Goal: Task Accomplishment & Management: Manage account settings

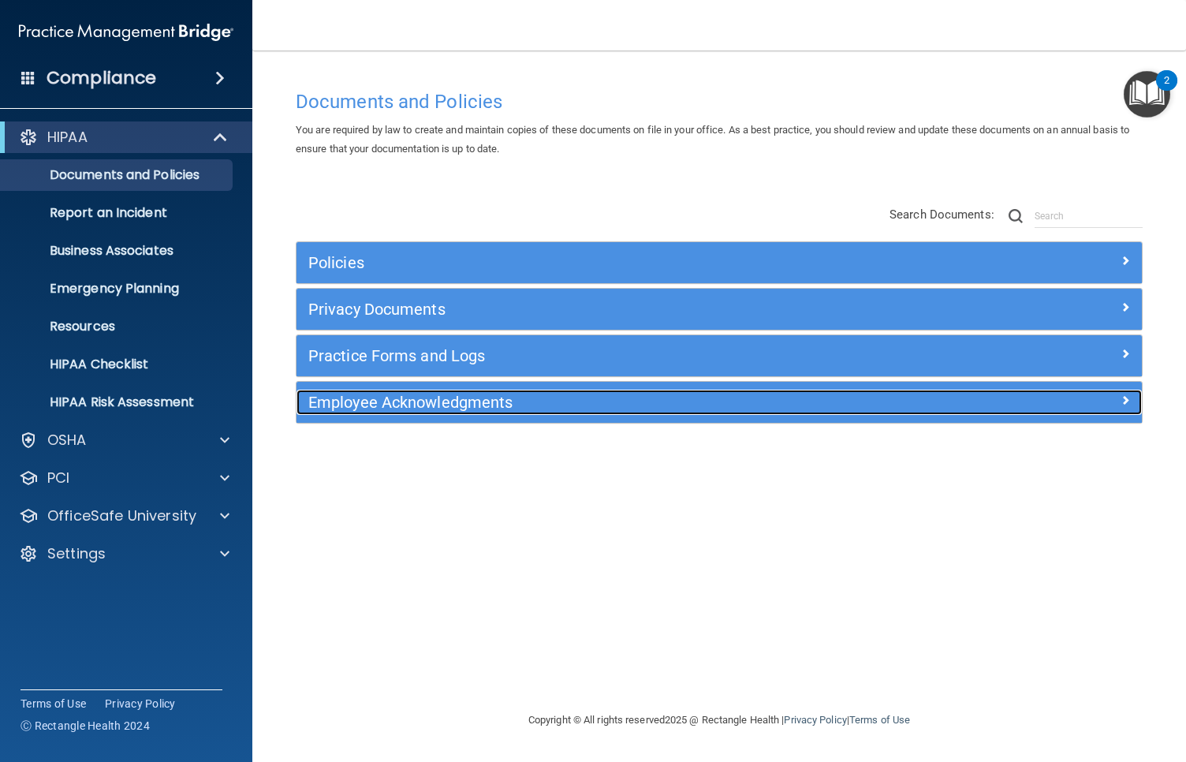
click at [402, 399] on h5 "Employee Acknowledgments" at bounding box center [613, 402] width 610 height 17
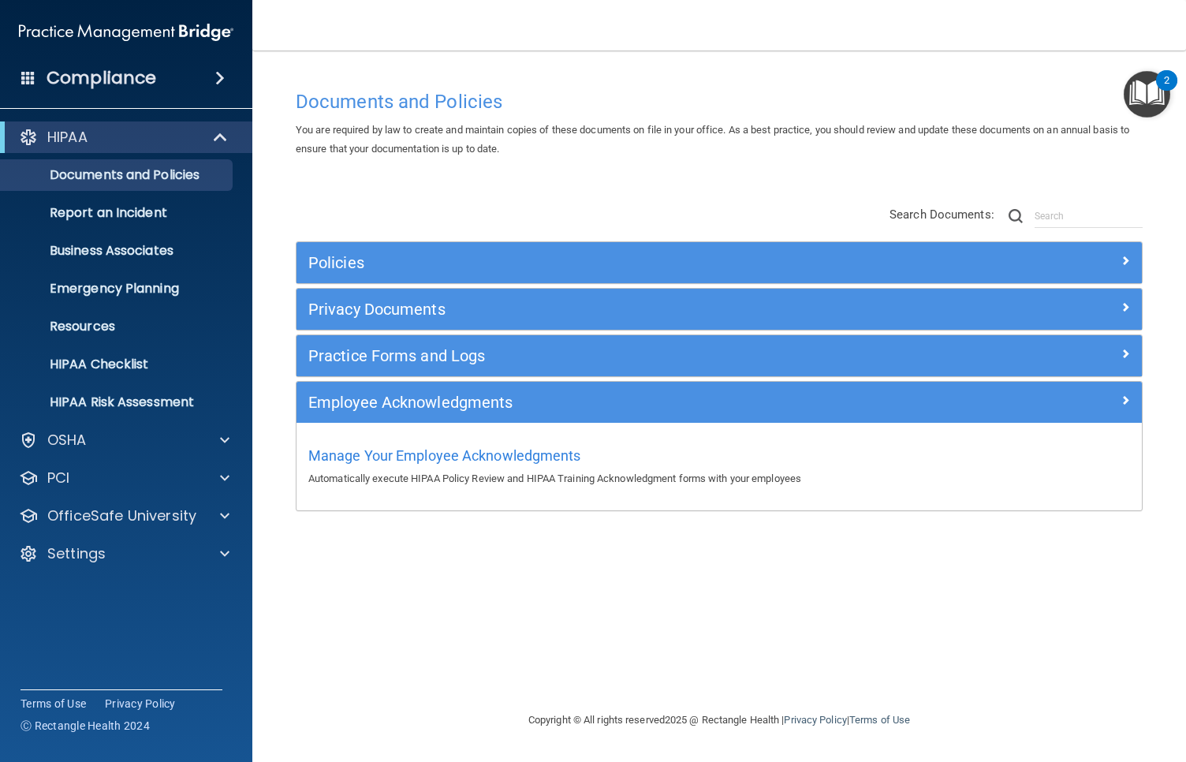
click at [429, 465] on div "Manage Your Employee Acknowledgments Automatically execute HIPAA Policy Review …" at bounding box center [719, 464] width 822 height 45
click at [427, 455] on span "Manage Your Employee Acknowledgments" at bounding box center [444, 455] width 273 height 17
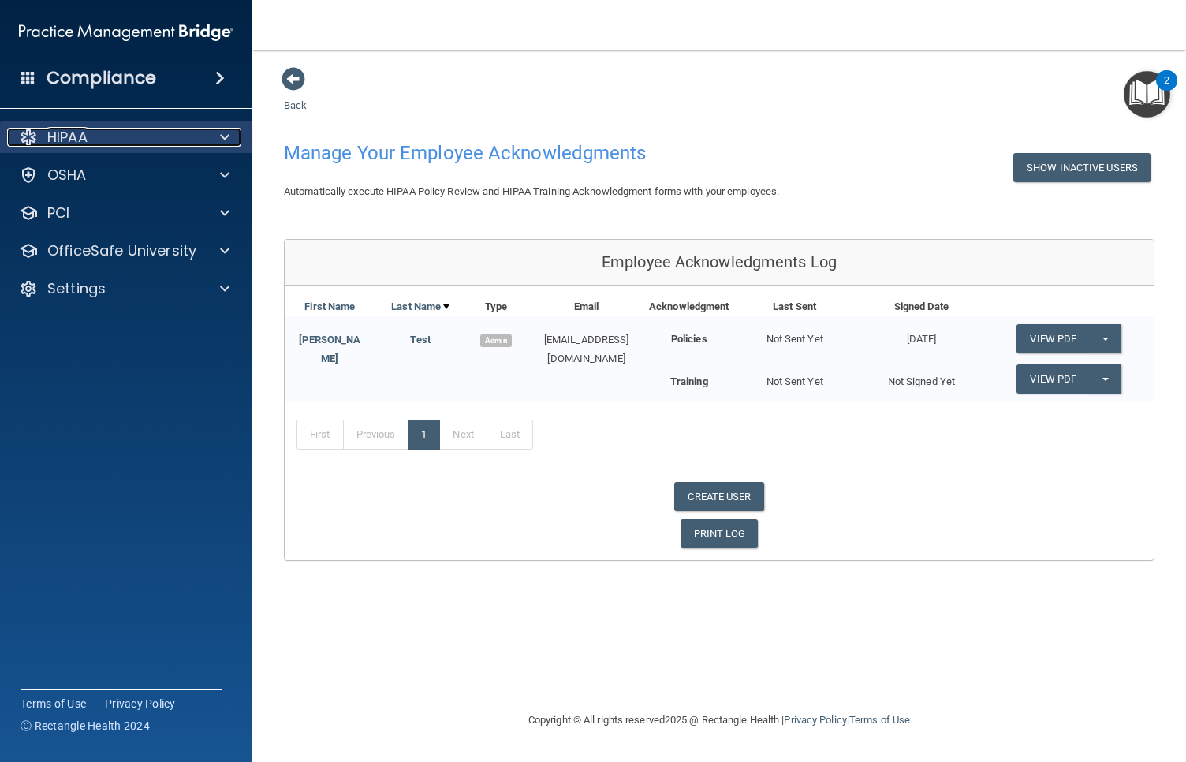
click at [93, 136] on div "HIPAA" at bounding box center [105, 137] width 196 height 19
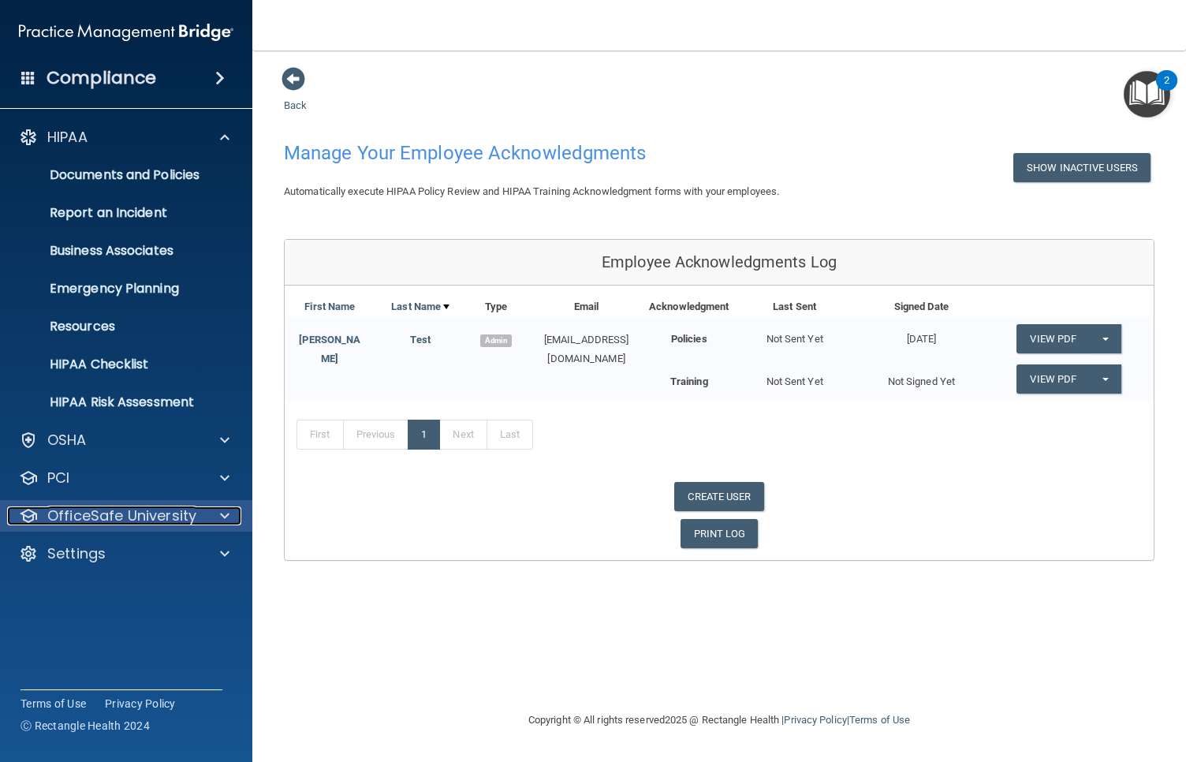
click at [170, 513] on p "OfficeSafe University" at bounding box center [121, 515] width 149 height 19
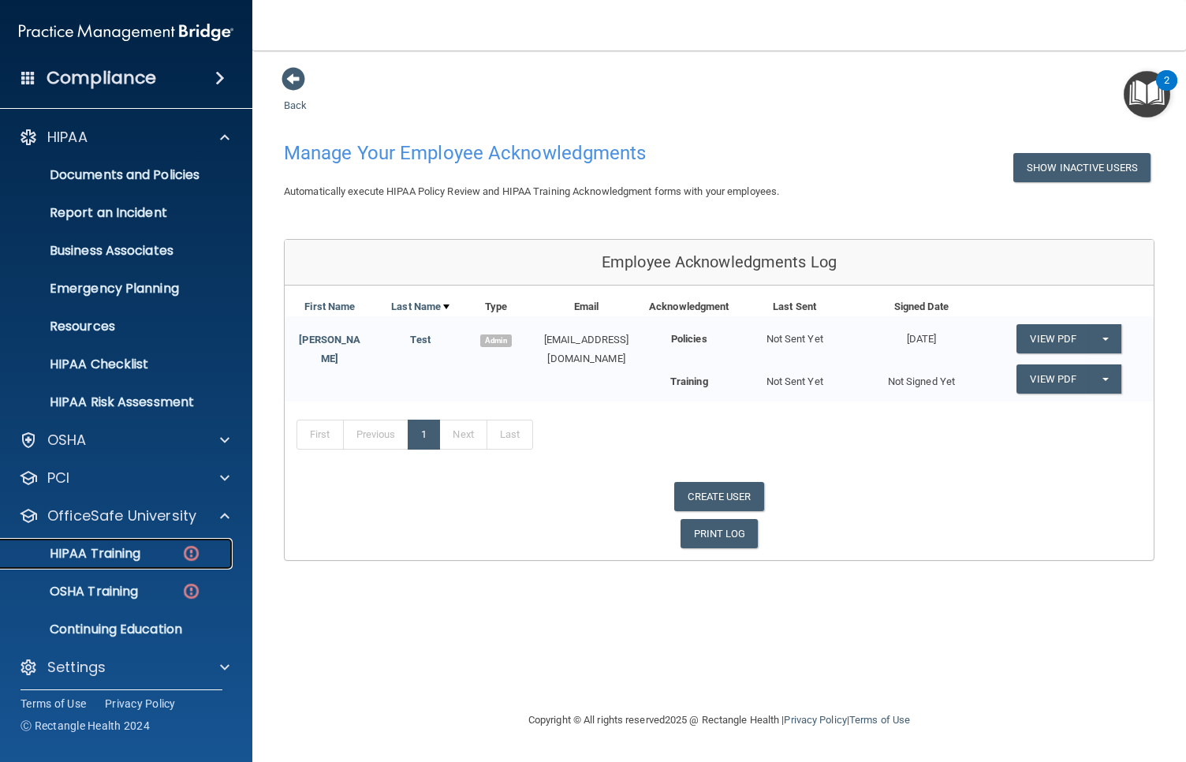
click at [162, 549] on div "HIPAA Training" at bounding box center [117, 554] width 215 height 16
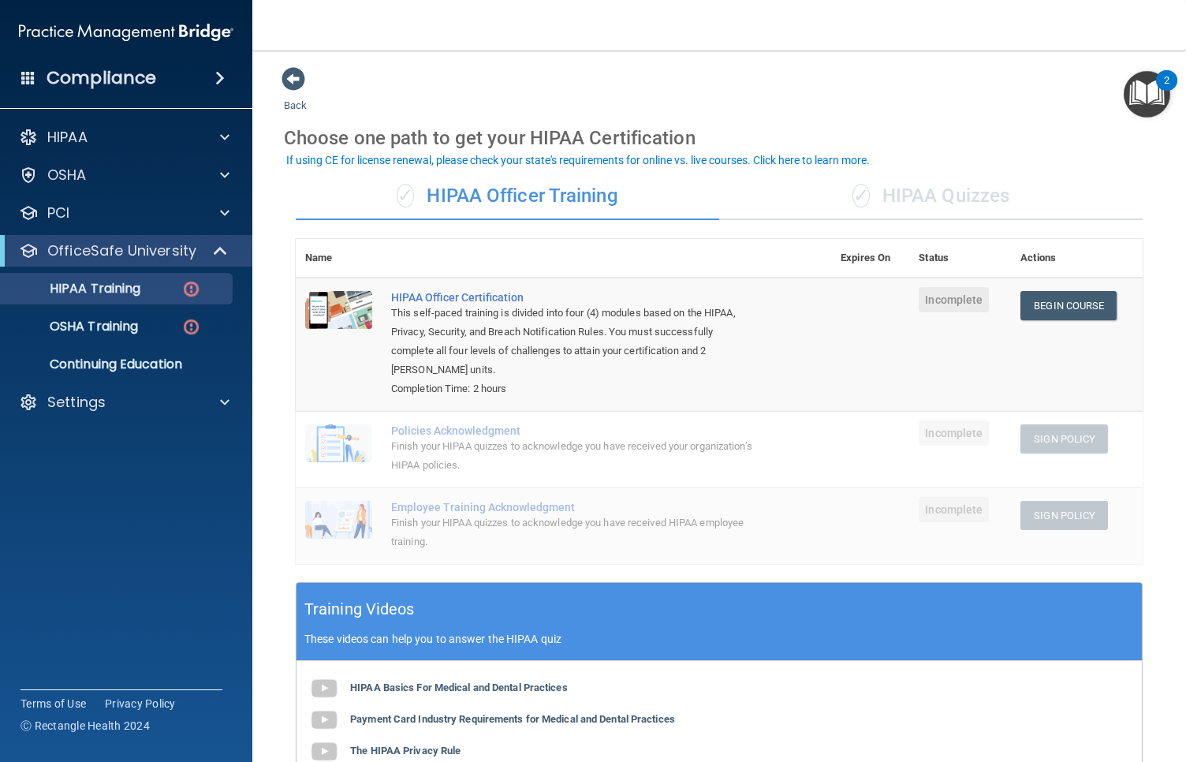
click at [912, 187] on div "✓ HIPAA Quizzes" at bounding box center [931, 196] width 424 height 47
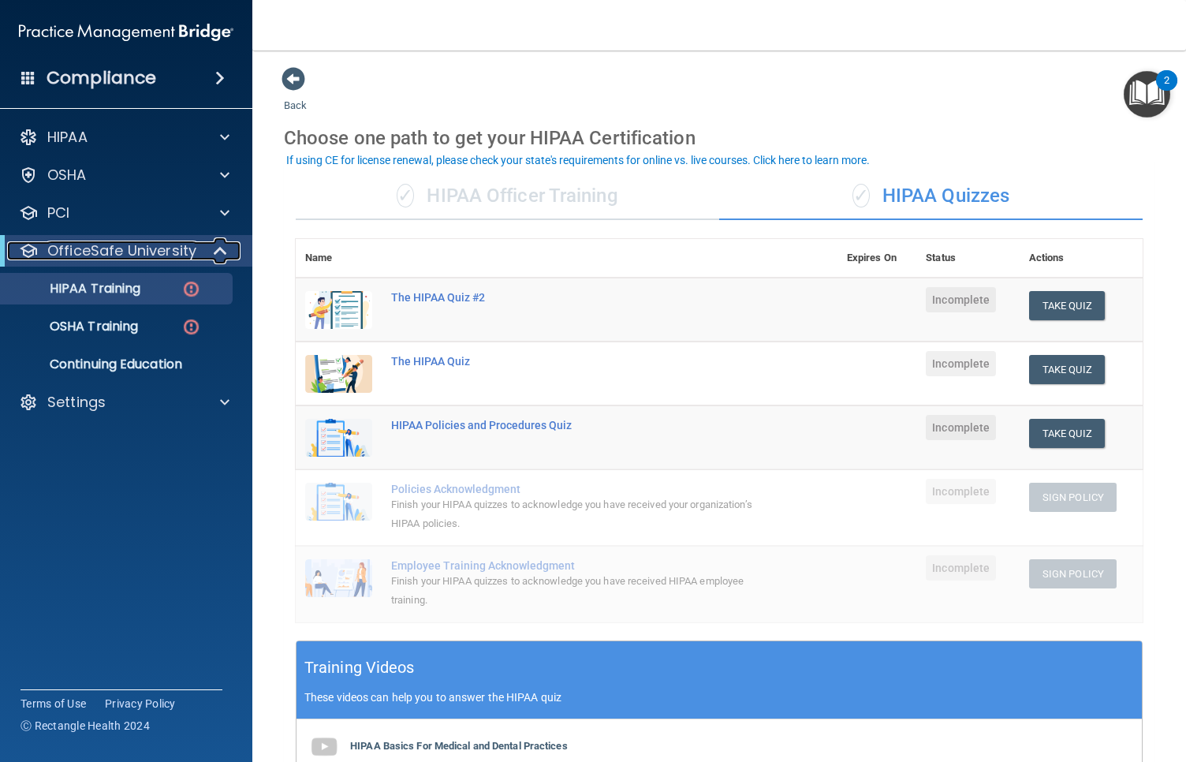
click at [115, 249] on p "OfficeSafe University" at bounding box center [121, 250] width 149 height 19
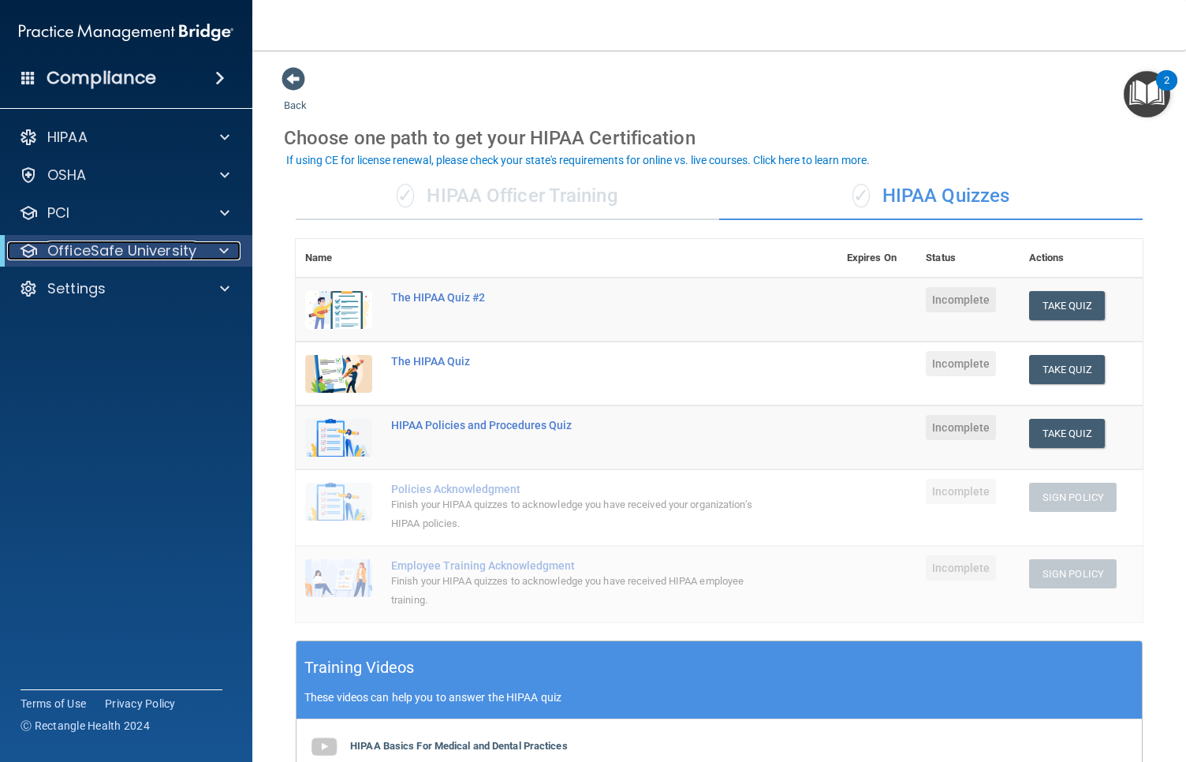
click at [116, 250] on p "OfficeSafe University" at bounding box center [121, 250] width 149 height 19
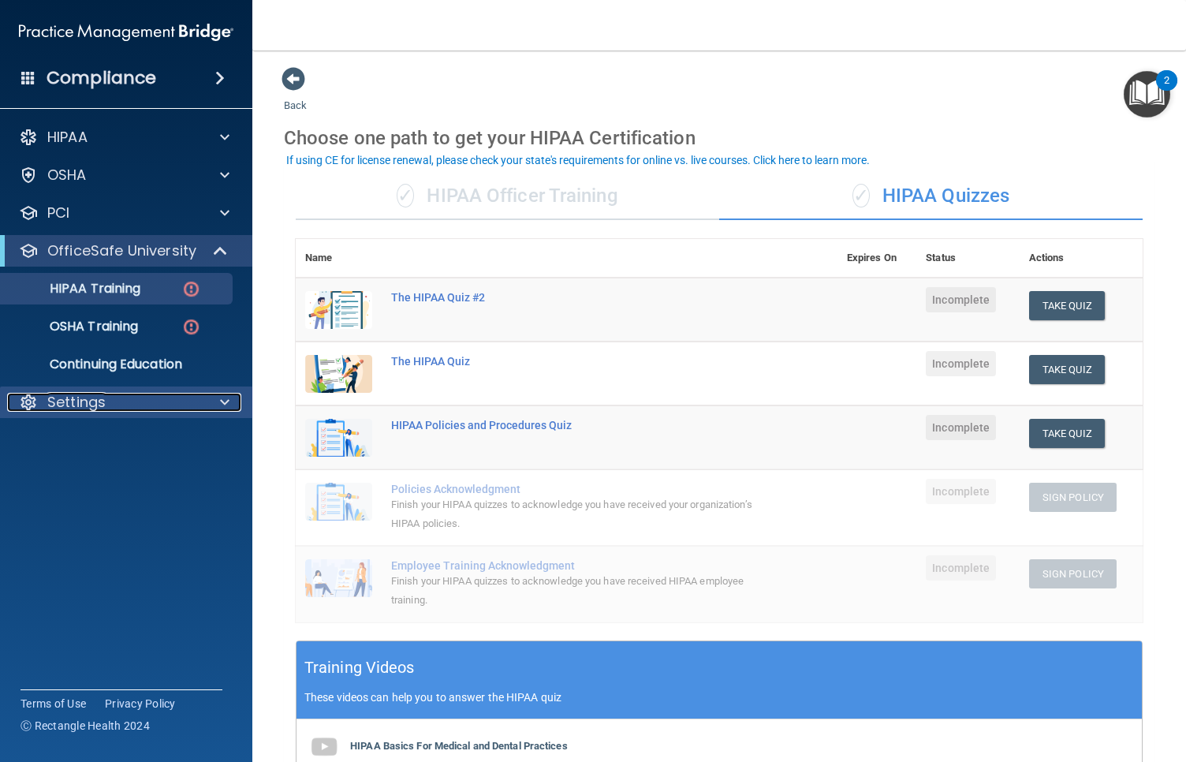
click at [170, 401] on div "Settings" at bounding box center [105, 402] width 196 height 19
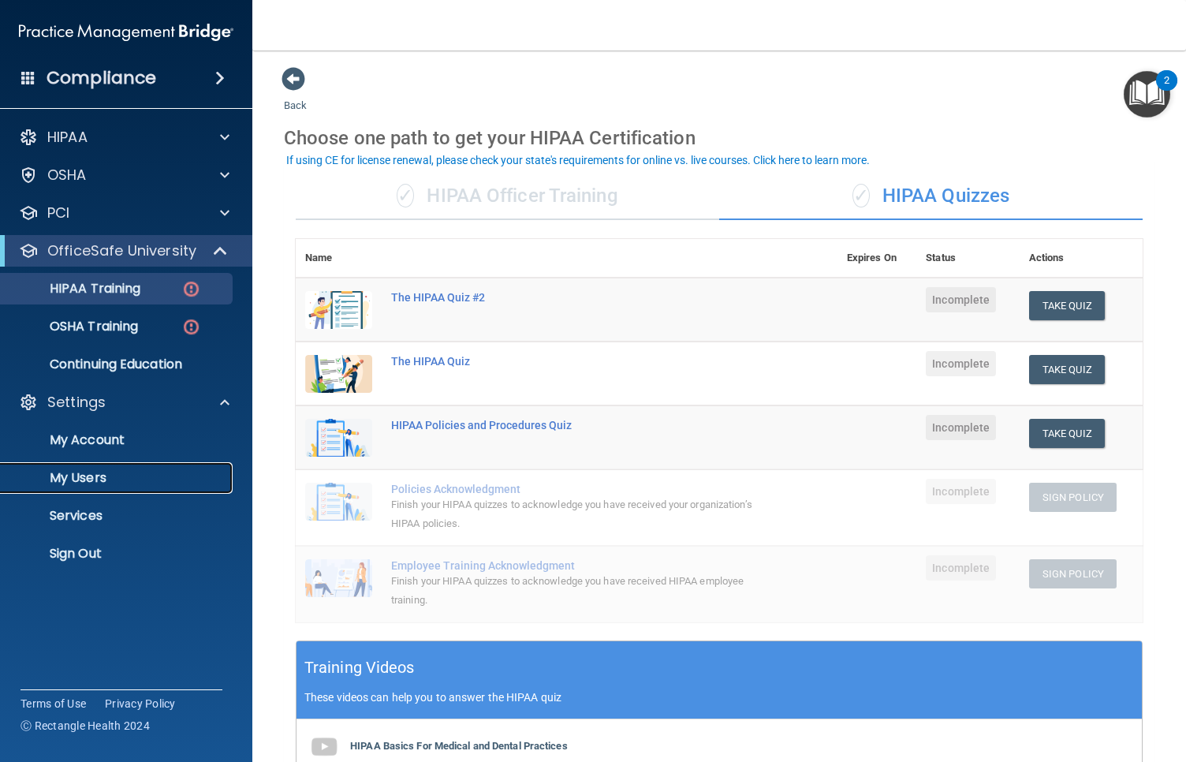
click at [106, 476] on p "My Users" at bounding box center [117, 478] width 215 height 16
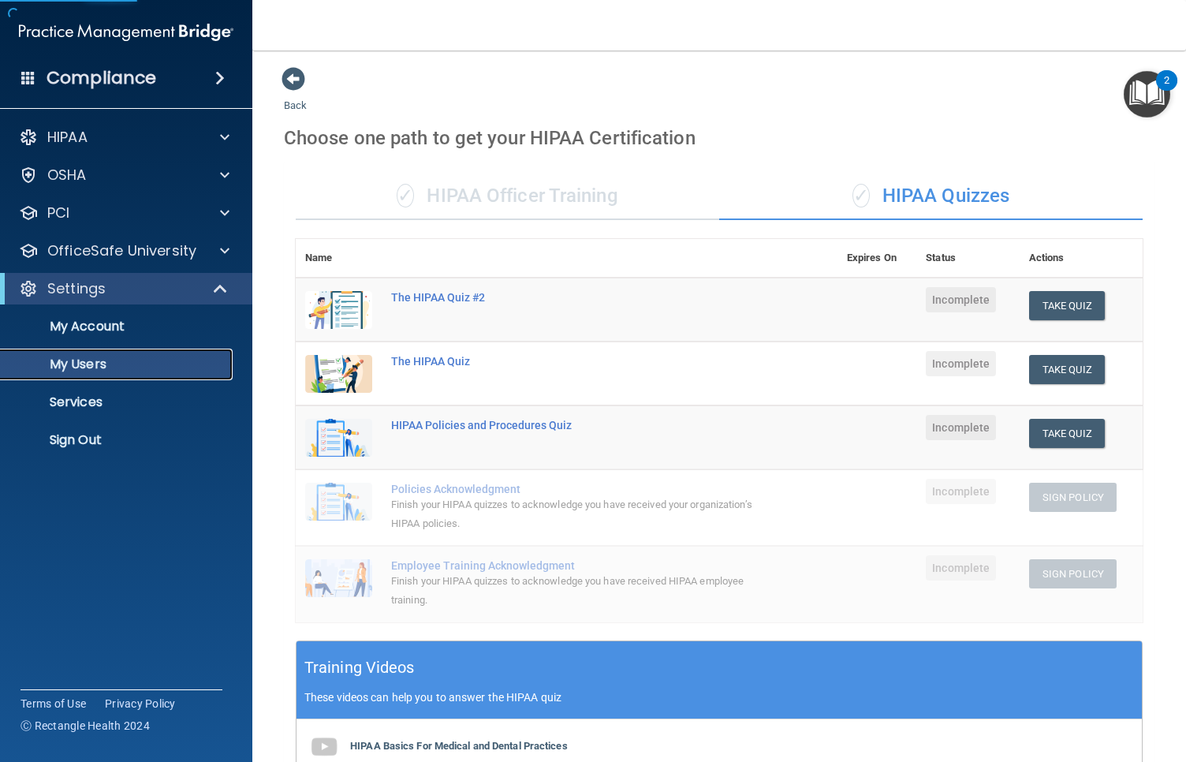
select select "20"
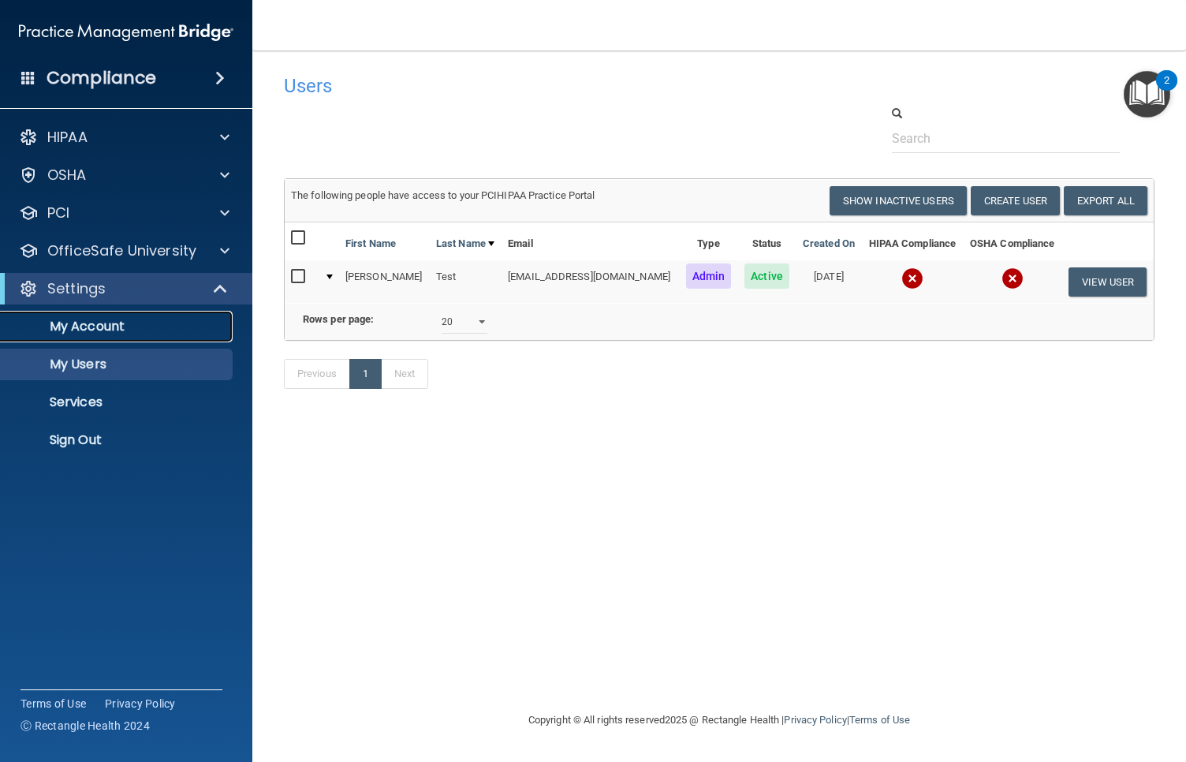
click at [106, 329] on p "My Account" at bounding box center [117, 327] width 215 height 16
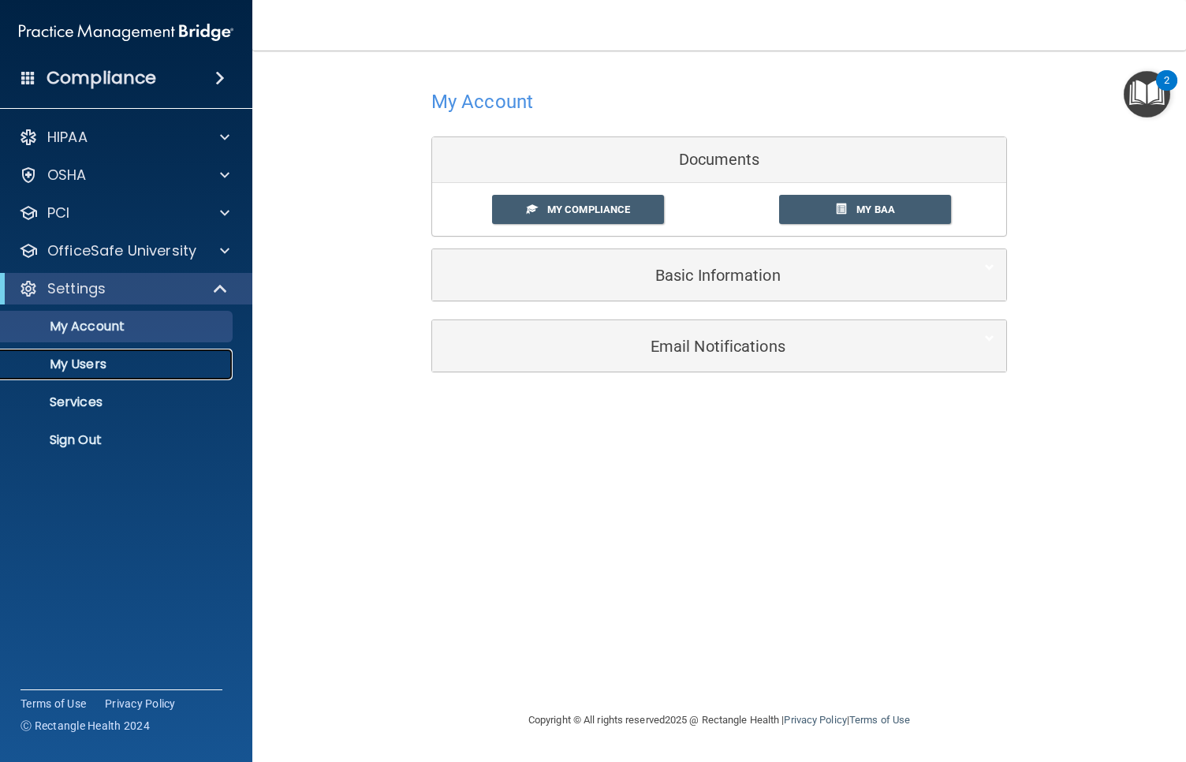
click at [101, 357] on p "My Users" at bounding box center [117, 364] width 215 height 16
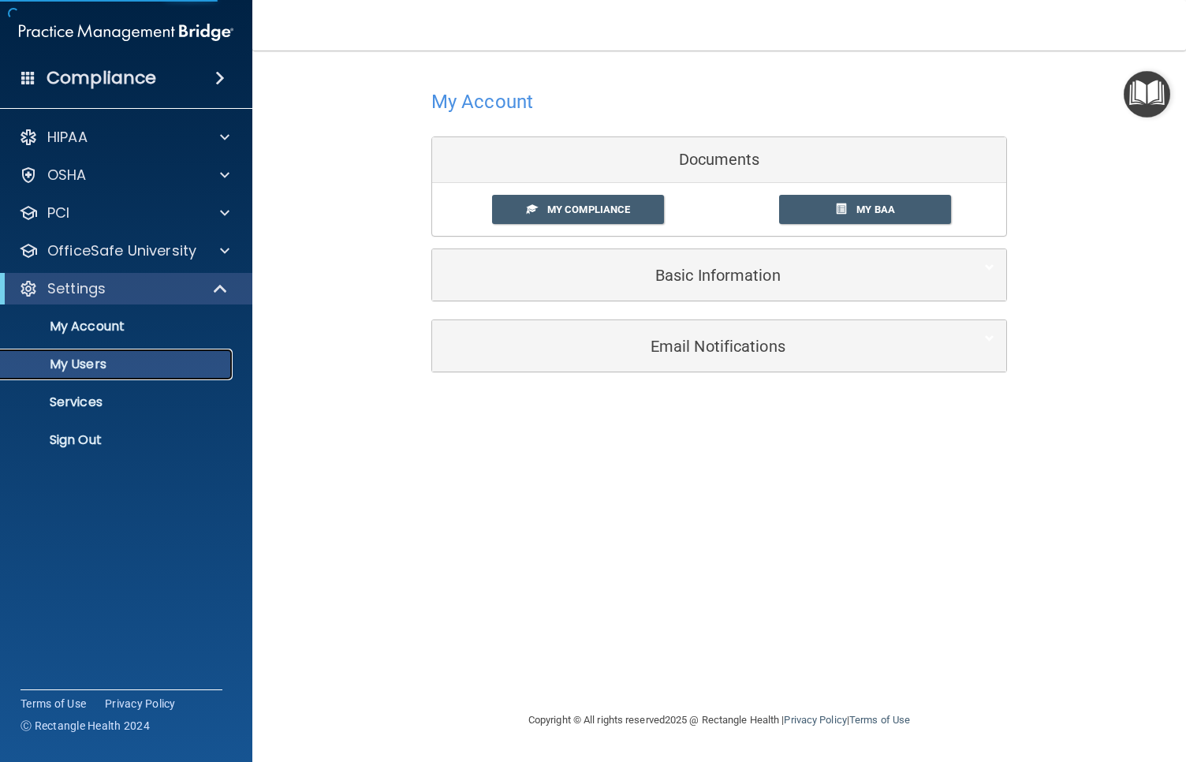
select select "20"
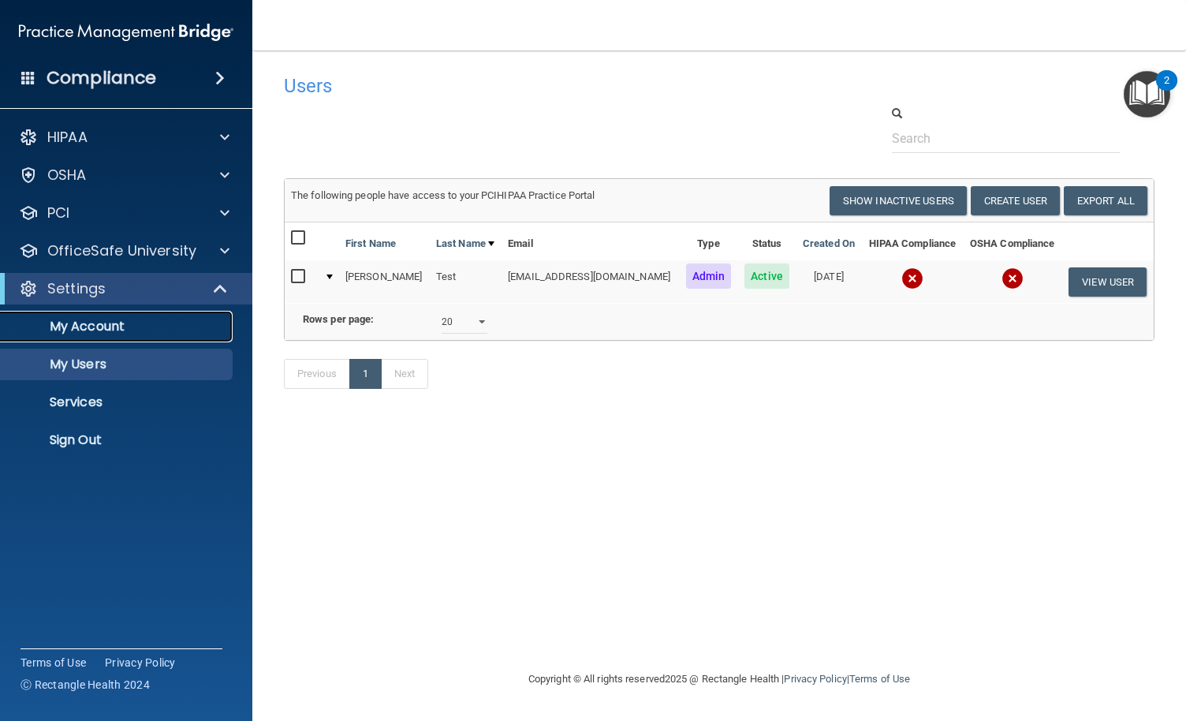
click at [91, 329] on p "My Account" at bounding box center [117, 327] width 215 height 16
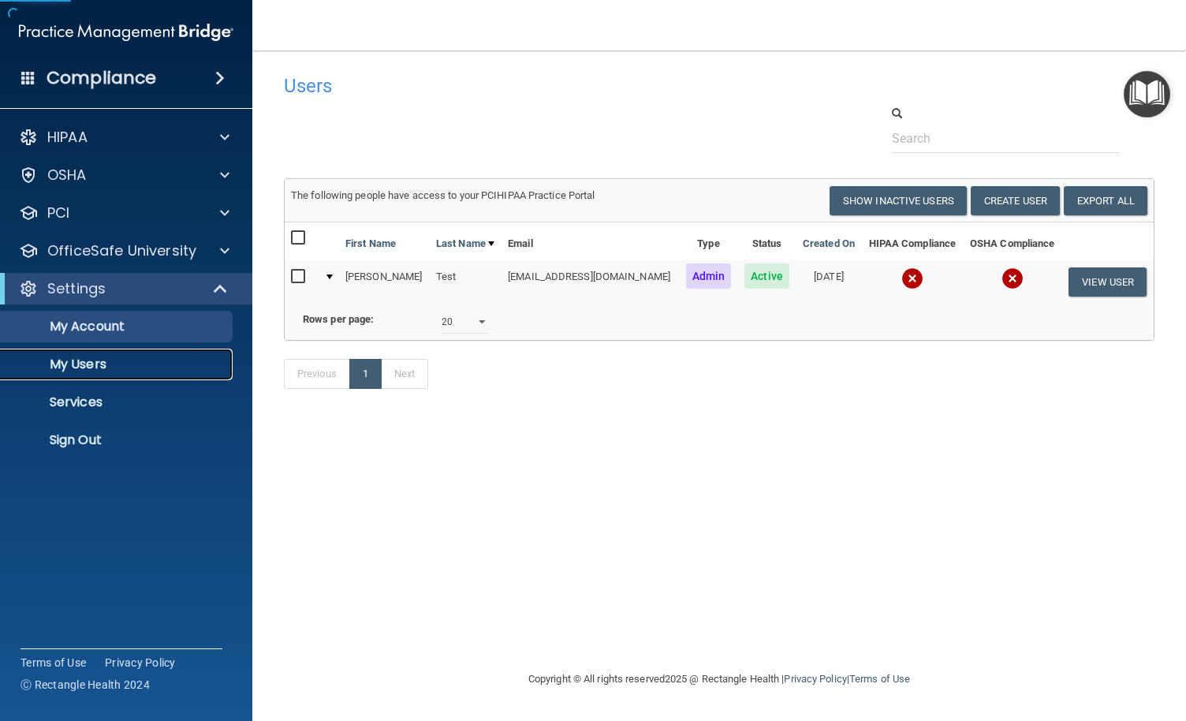
click at [89, 363] on p "My Users" at bounding box center [117, 364] width 215 height 16
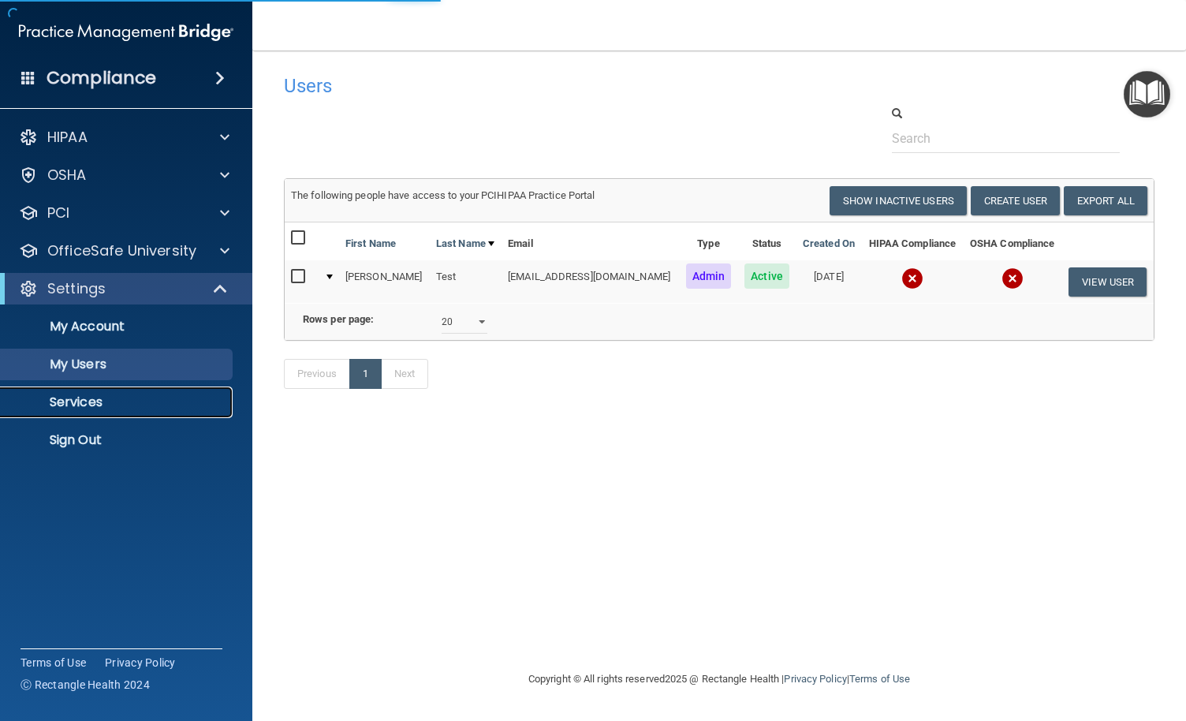
click at [88, 401] on p "Services" at bounding box center [117, 402] width 215 height 16
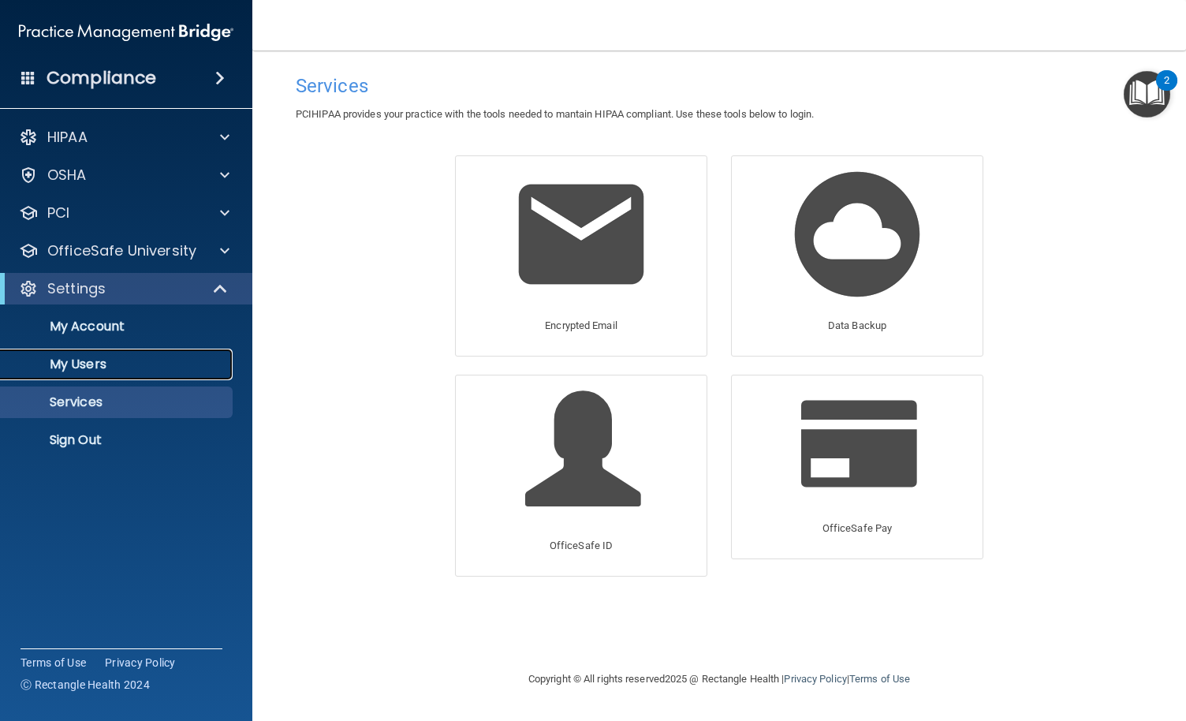
drag, startPoint x: 114, startPoint y: 363, endPoint x: 122, endPoint y: 363, distance: 8.7
click at [114, 364] on p "My Users" at bounding box center [117, 364] width 215 height 16
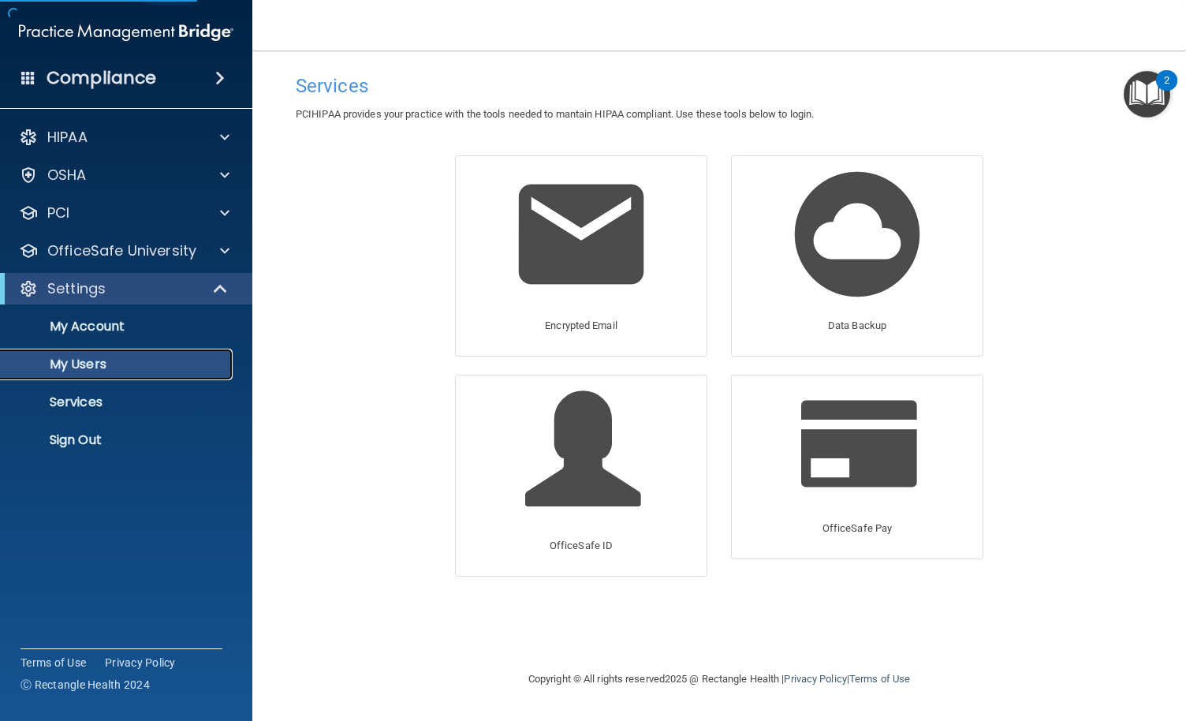
select select "20"
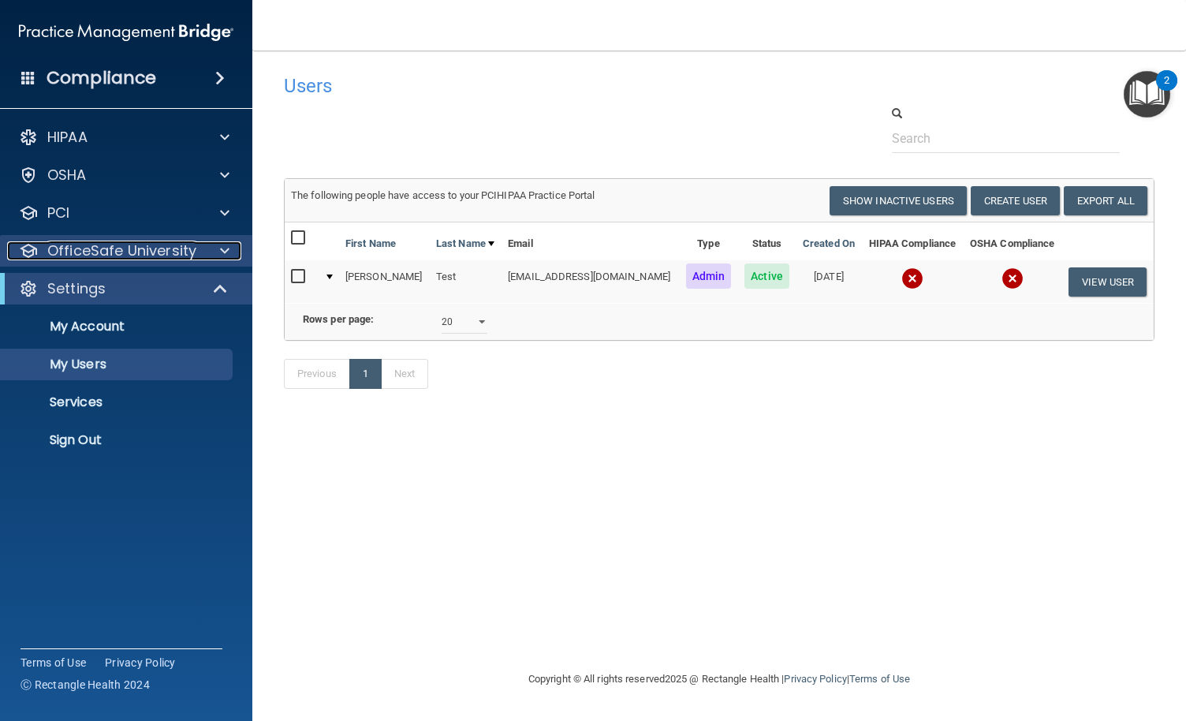
click at [139, 249] on p "OfficeSafe University" at bounding box center [121, 250] width 149 height 19
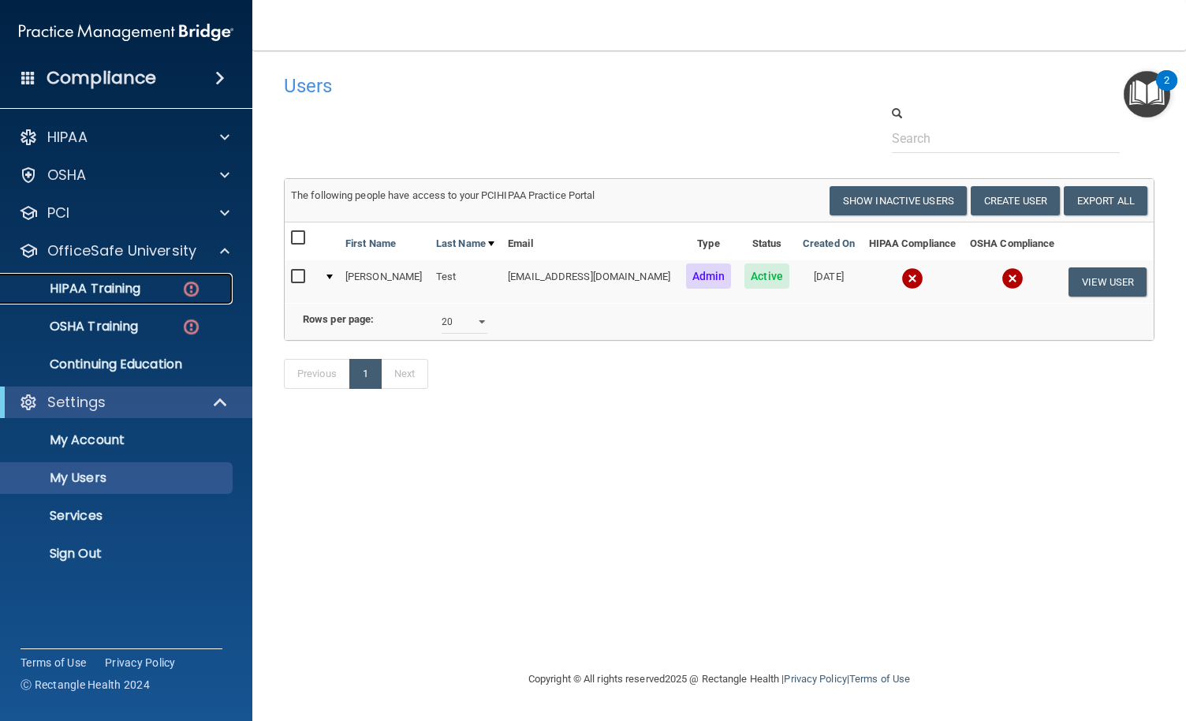
click at [137, 284] on p "HIPAA Training" at bounding box center [75, 289] width 130 height 16
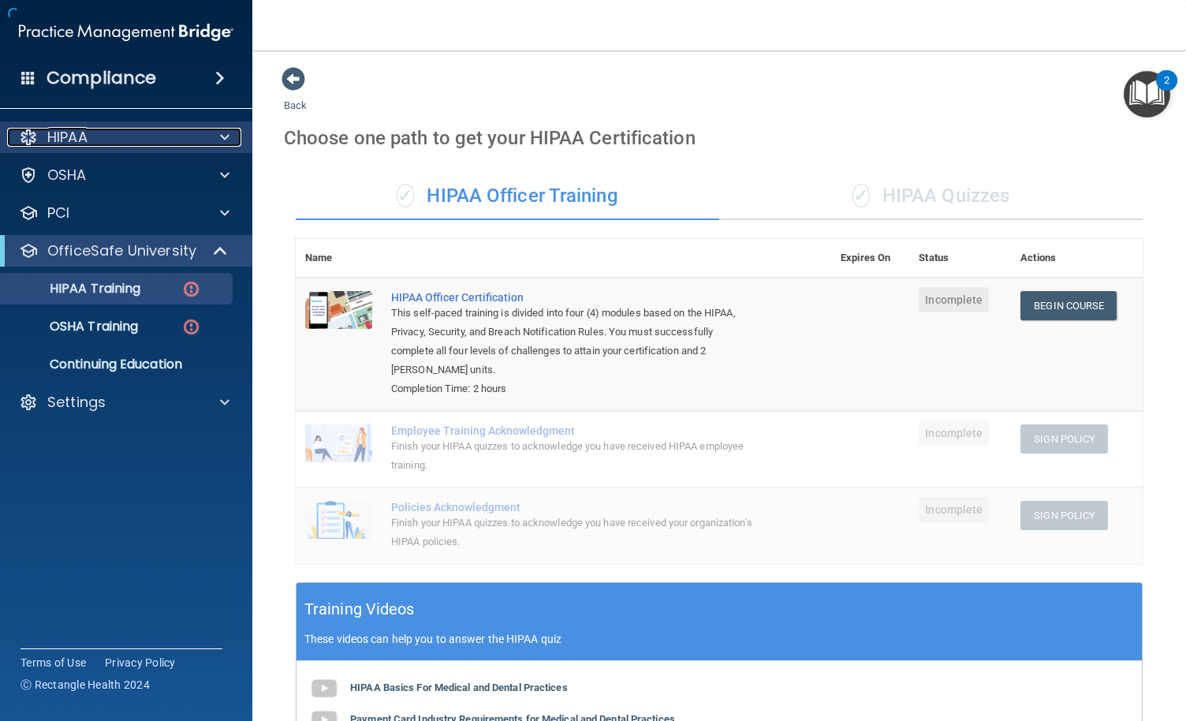
click at [114, 133] on div "HIPAA" at bounding box center [105, 137] width 196 height 19
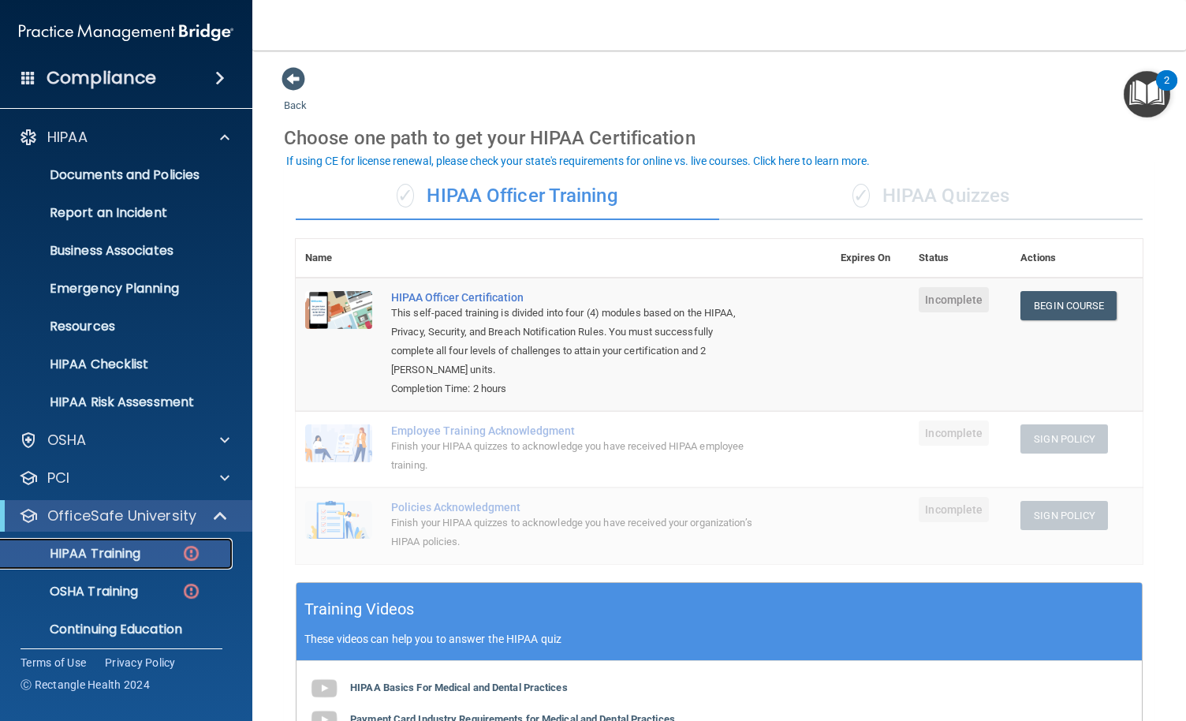
click at [121, 553] on p "HIPAA Training" at bounding box center [75, 554] width 130 height 16
click at [114, 171] on p "Documents and Policies" at bounding box center [117, 175] width 215 height 16
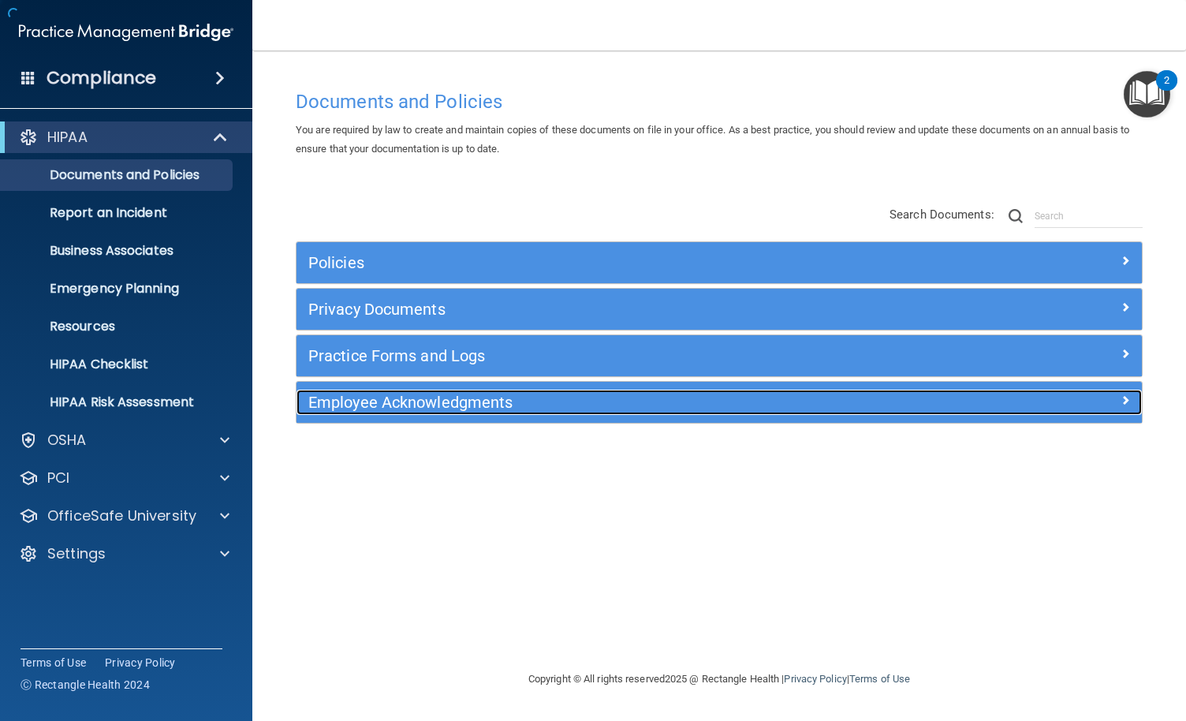
click at [561, 404] on h5 "Employee Acknowledgments" at bounding box center [613, 402] width 610 height 17
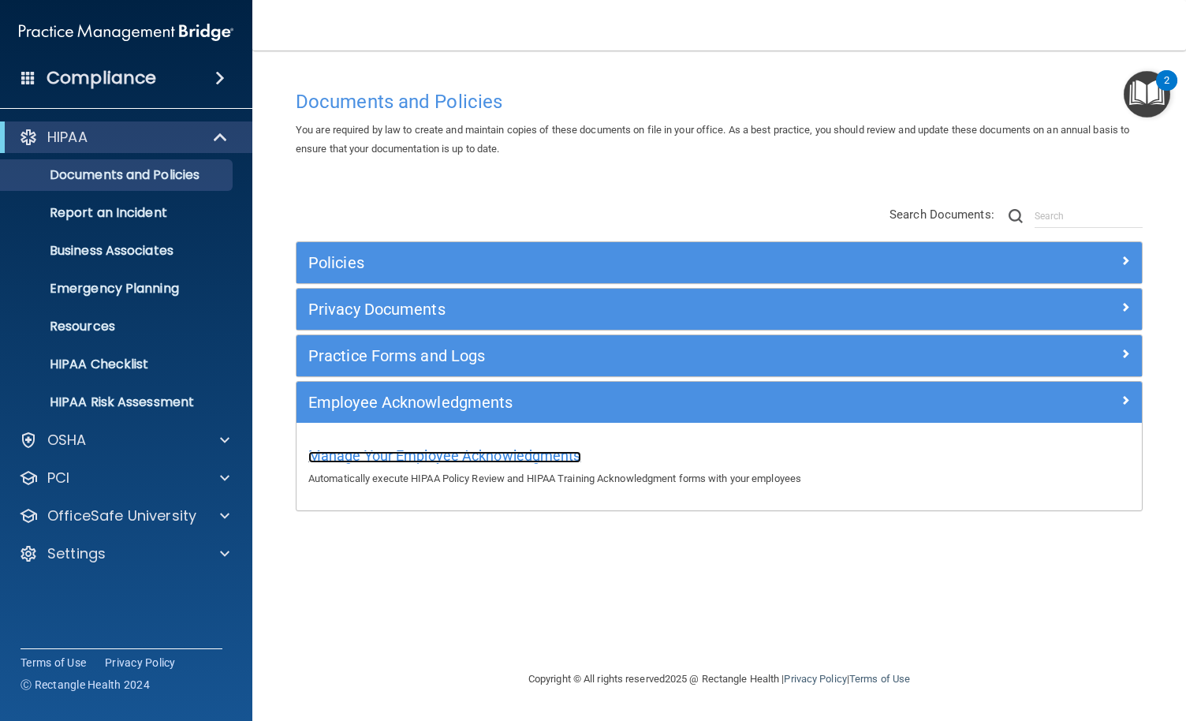
click at [490, 451] on span "Manage Your Employee Acknowledgments" at bounding box center [444, 455] width 273 height 17
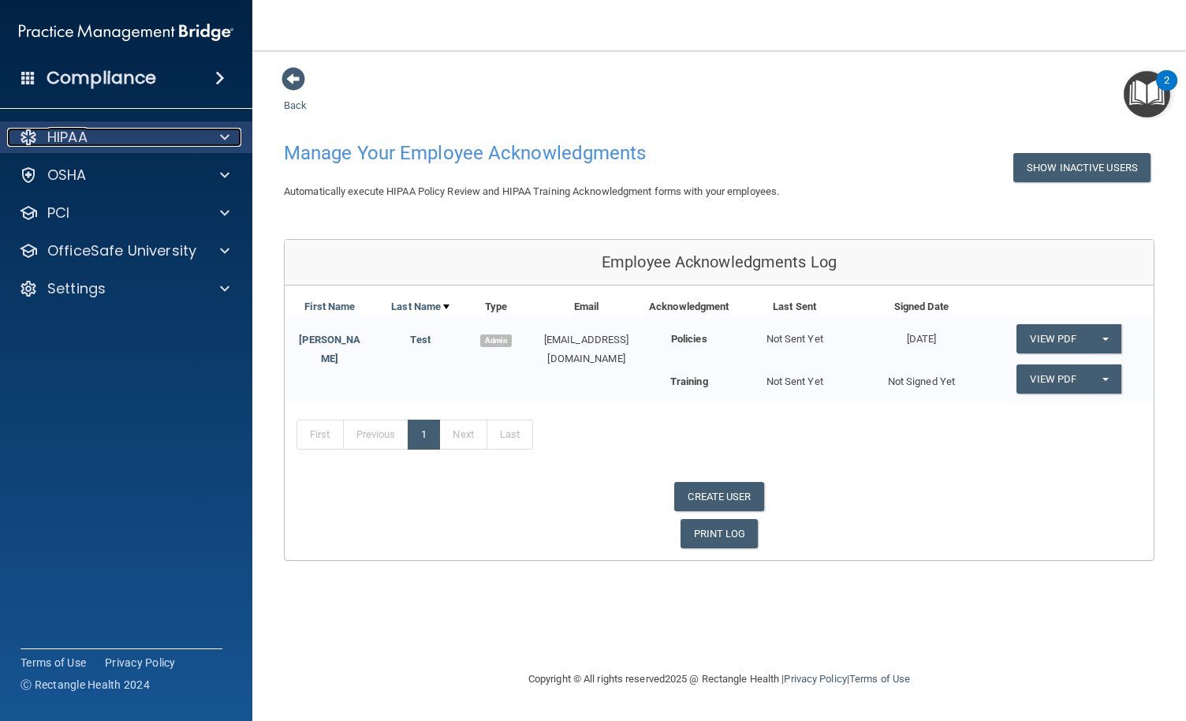
click at [226, 136] on span at bounding box center [224, 137] width 9 height 19
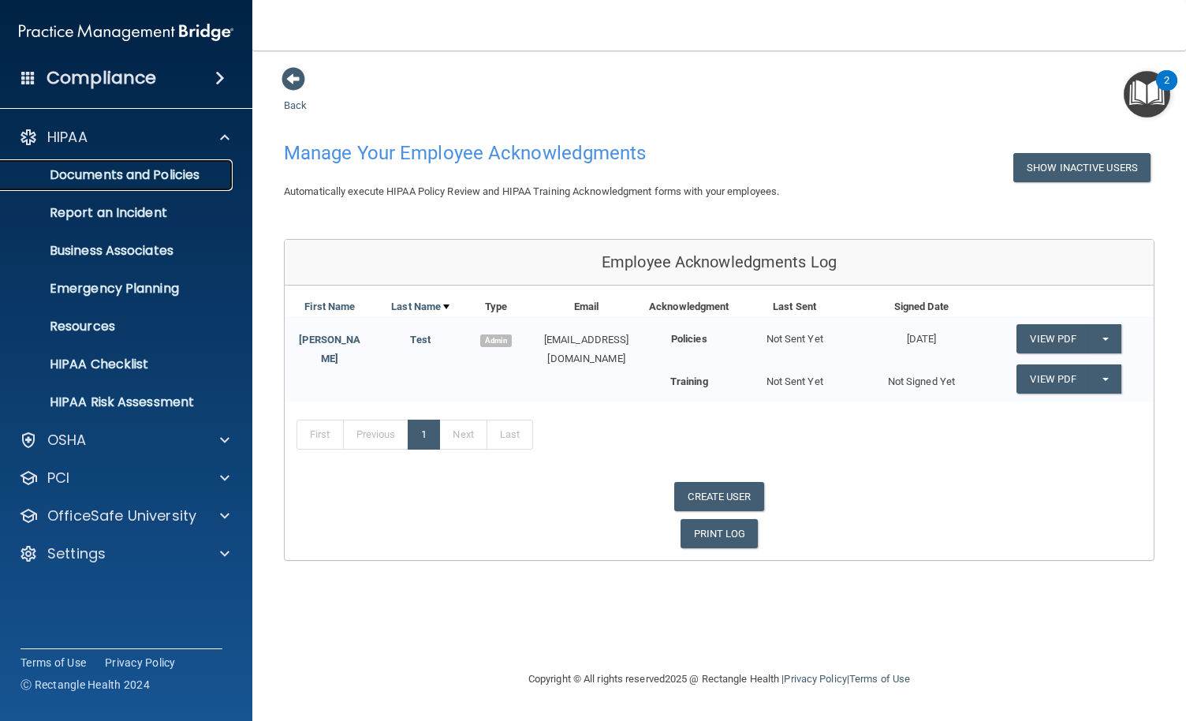
click at [159, 176] on p "Documents and Policies" at bounding box center [117, 175] width 215 height 16
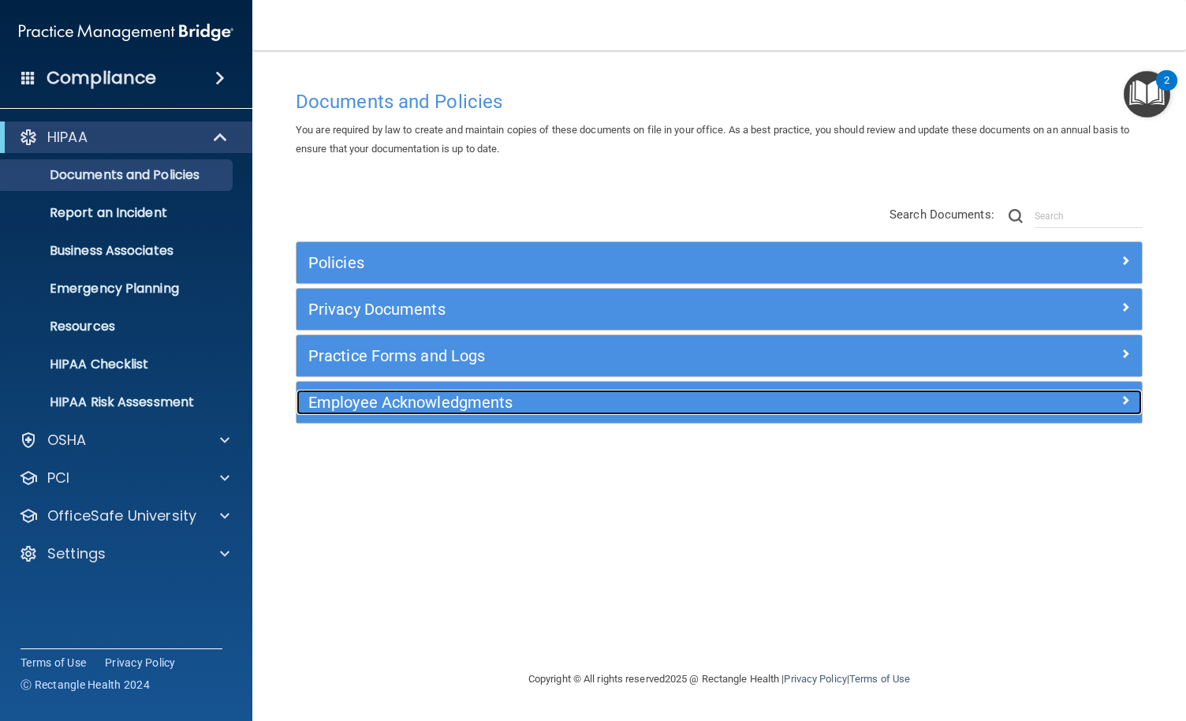
click at [538, 402] on h5 "Employee Acknowledgments" at bounding box center [613, 402] width 610 height 17
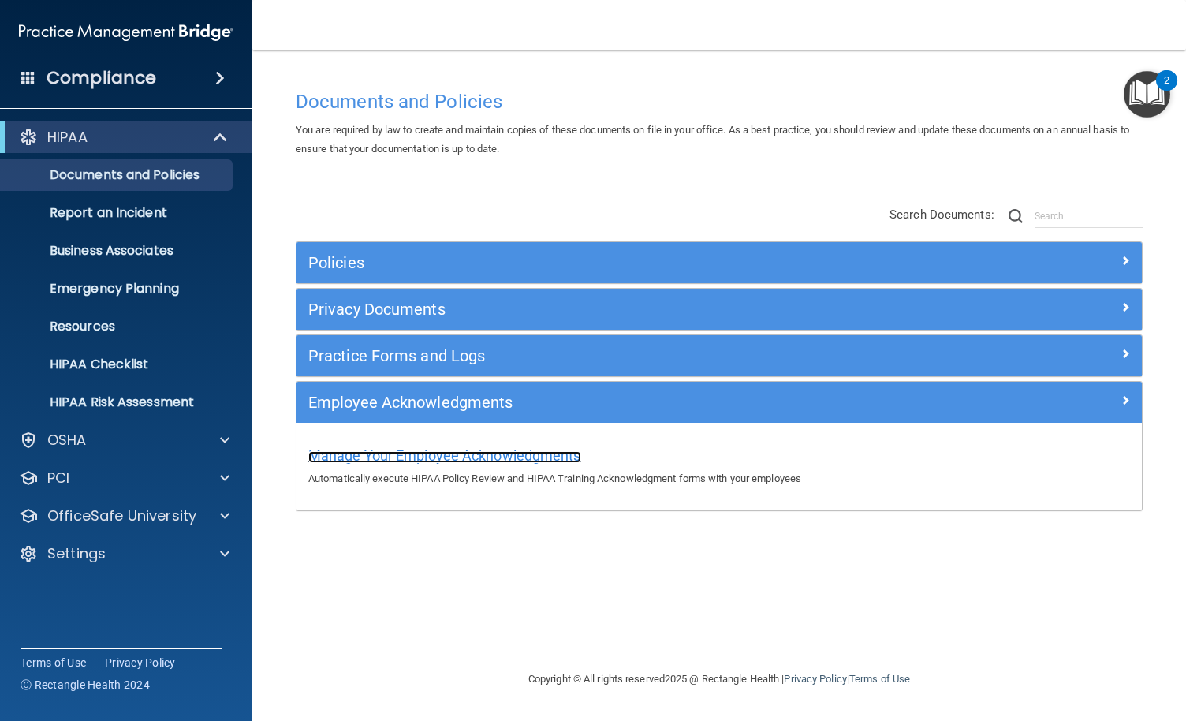
click at [506, 460] on span "Manage Your Employee Acknowledgments" at bounding box center [444, 455] width 273 height 17
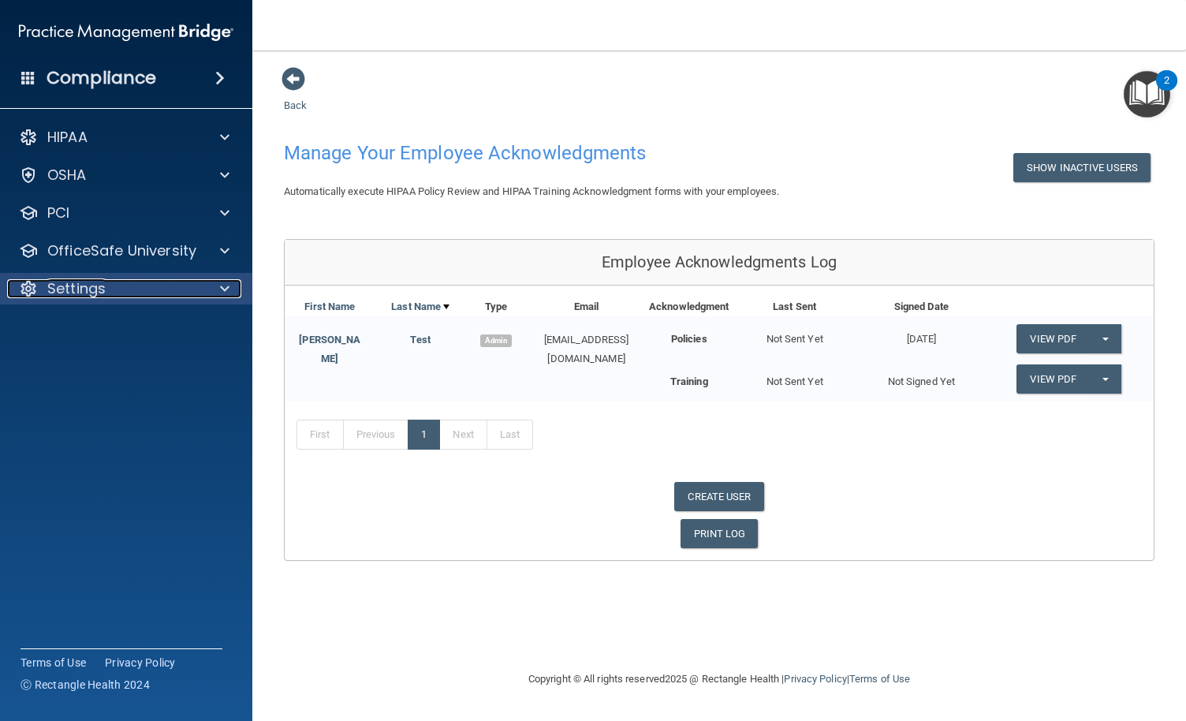
click at [129, 289] on div "Settings" at bounding box center [105, 288] width 196 height 19
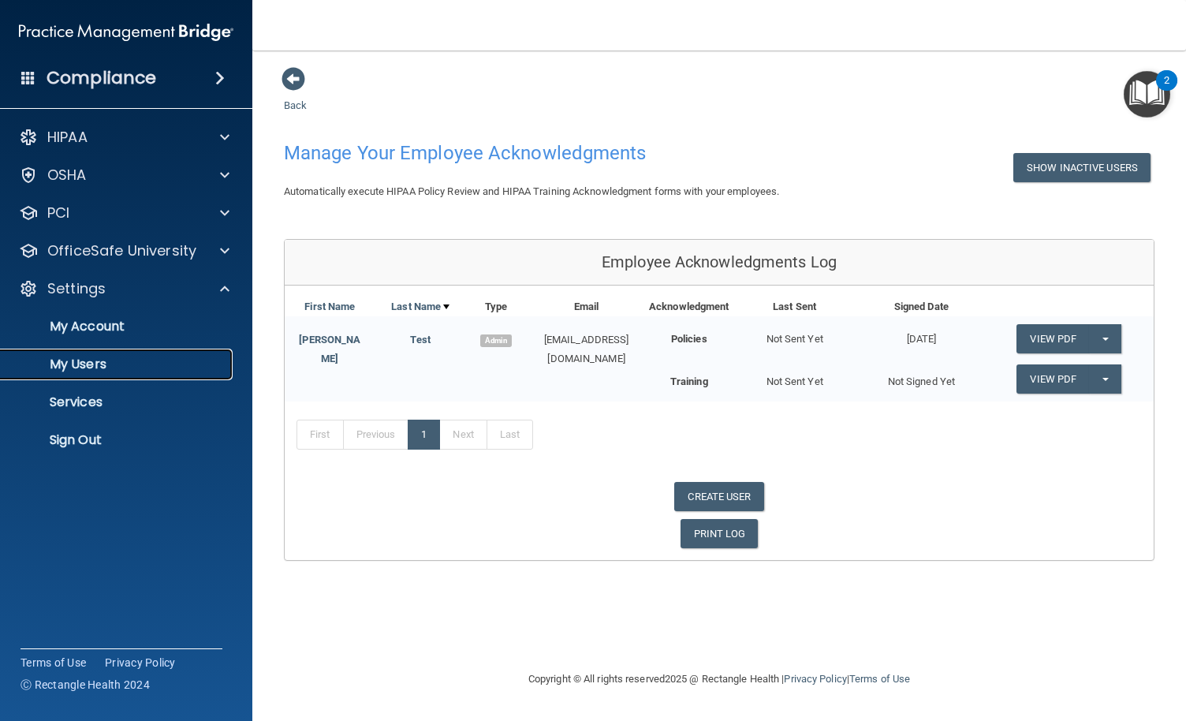
click at [88, 362] on p "My Users" at bounding box center [117, 364] width 215 height 16
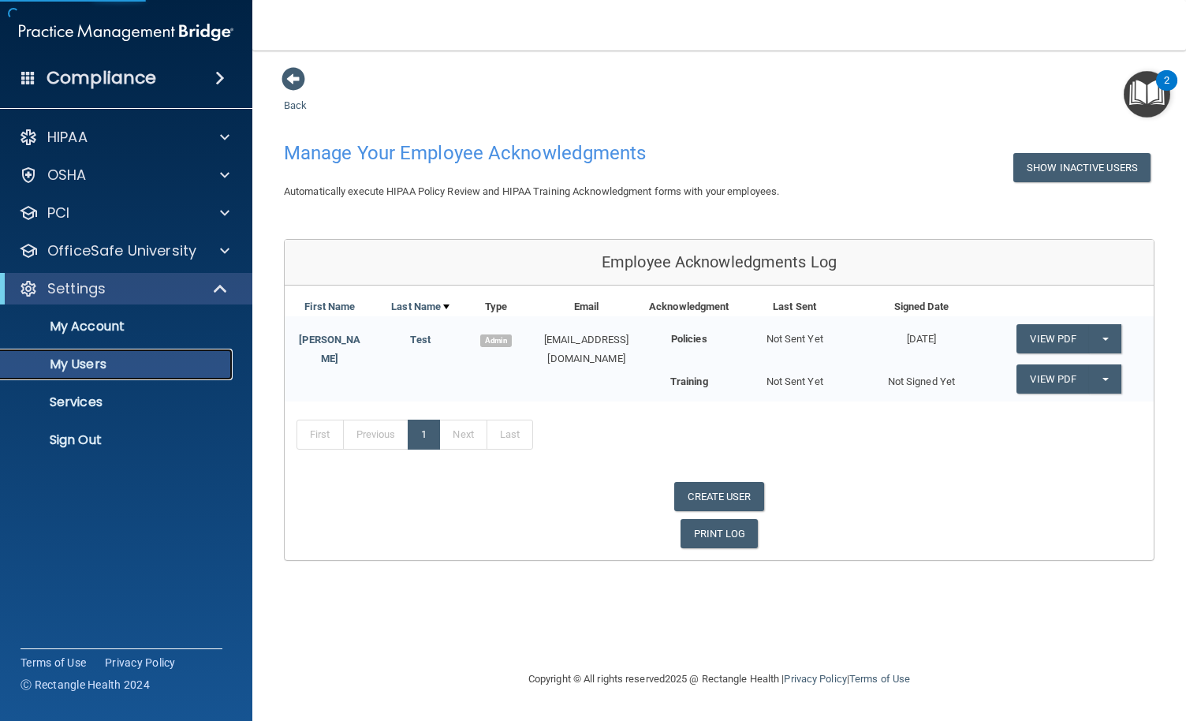
select select "20"
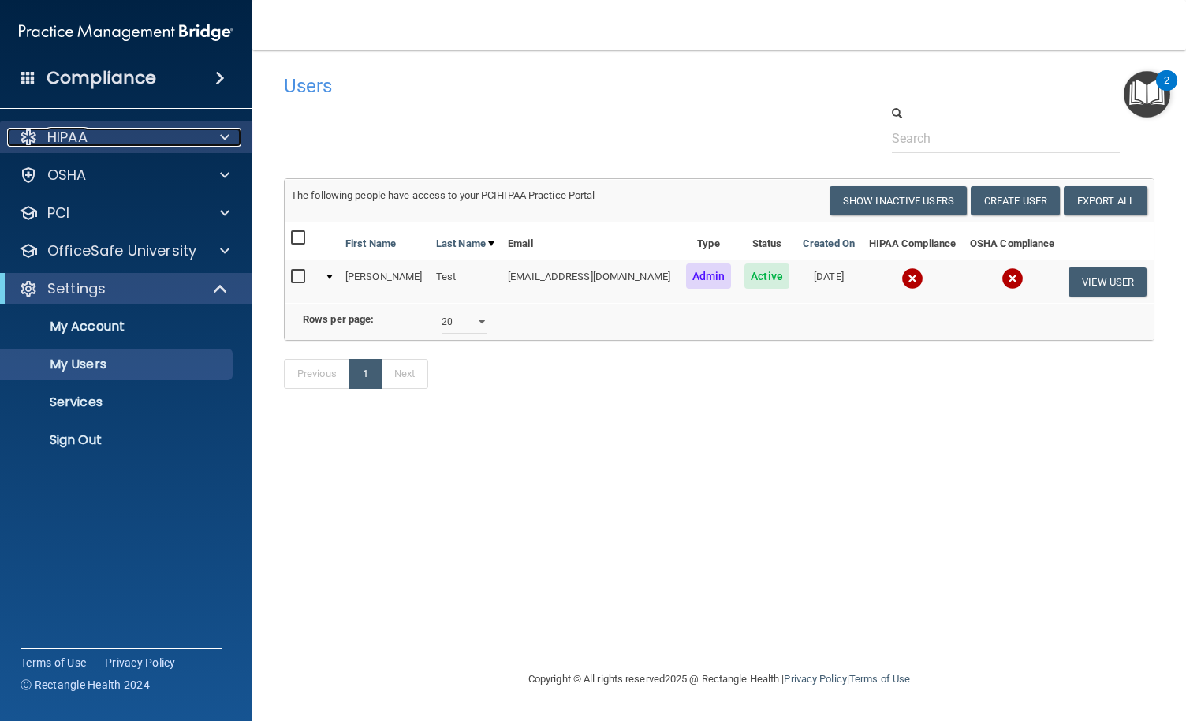
click at [188, 138] on div "HIPAA" at bounding box center [105, 137] width 196 height 19
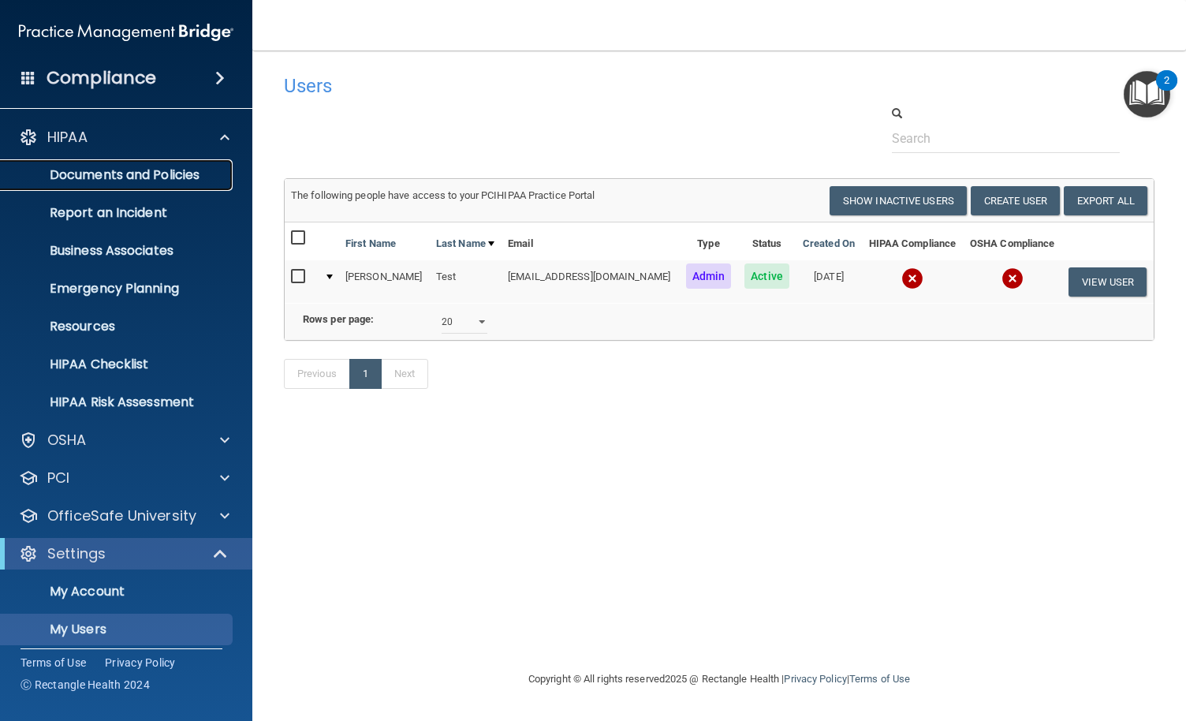
click at [162, 174] on p "Documents and Policies" at bounding box center [117, 175] width 215 height 16
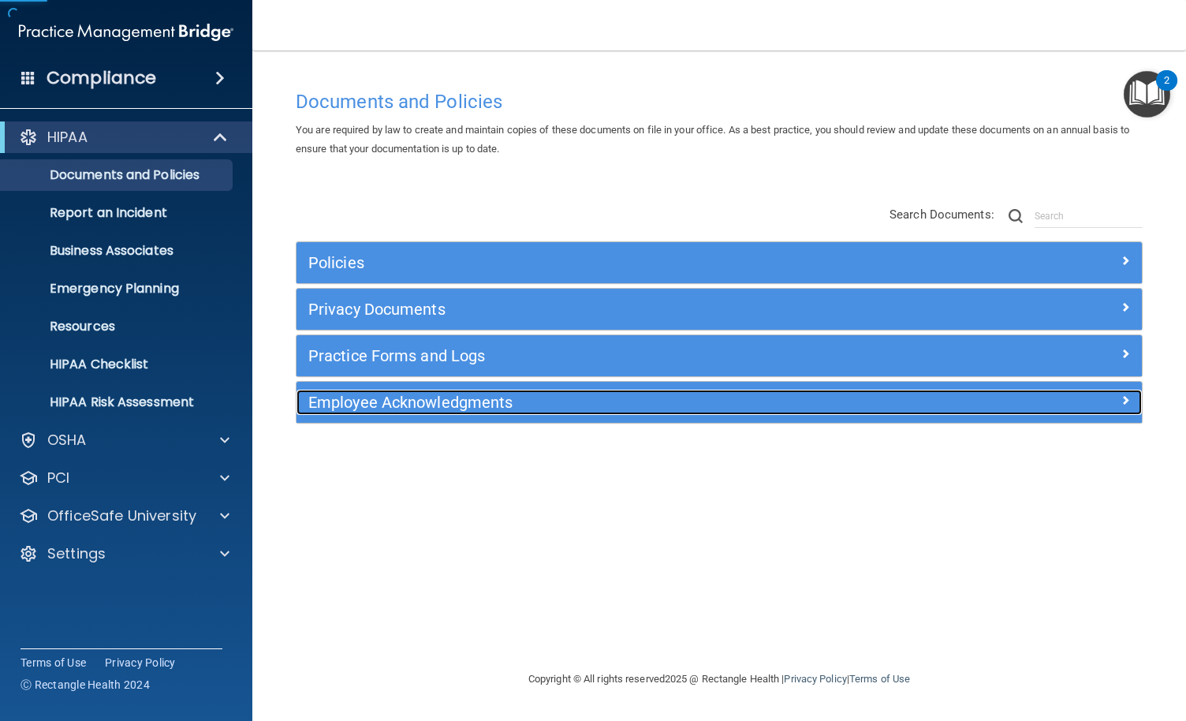
click at [513, 397] on h5 "Employee Acknowledgments" at bounding box center [613, 402] width 610 height 17
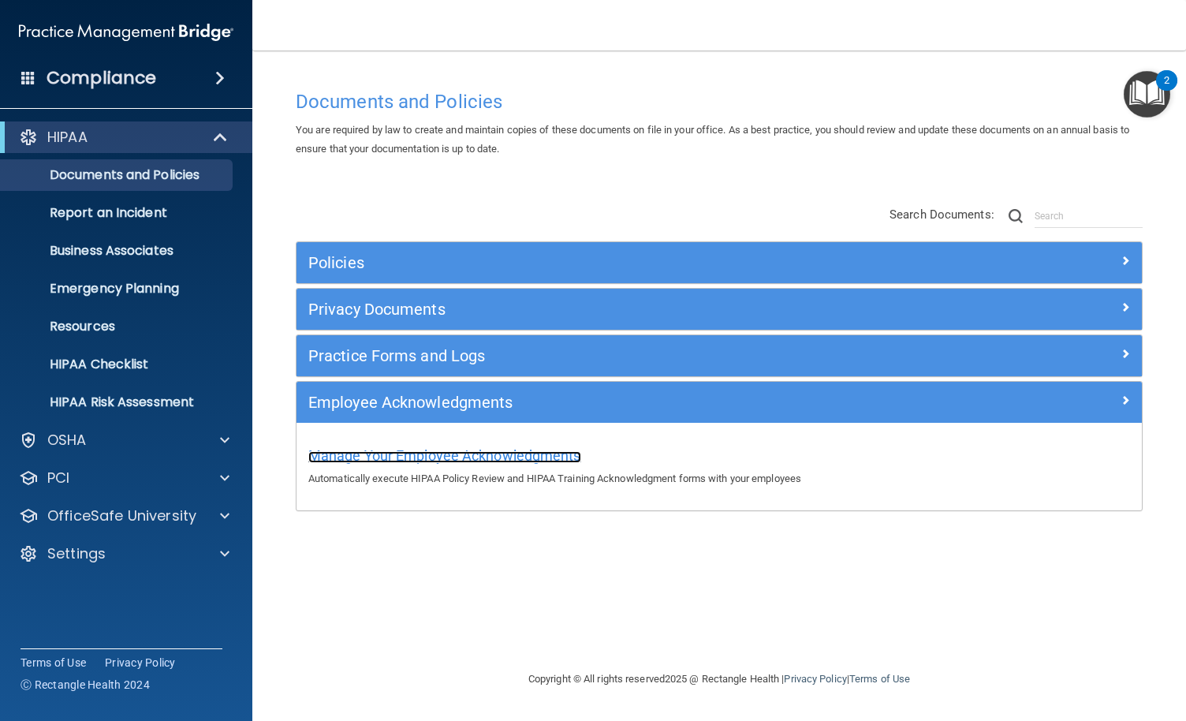
click at [507, 456] on span "Manage Your Employee Acknowledgments" at bounding box center [444, 455] width 273 height 17
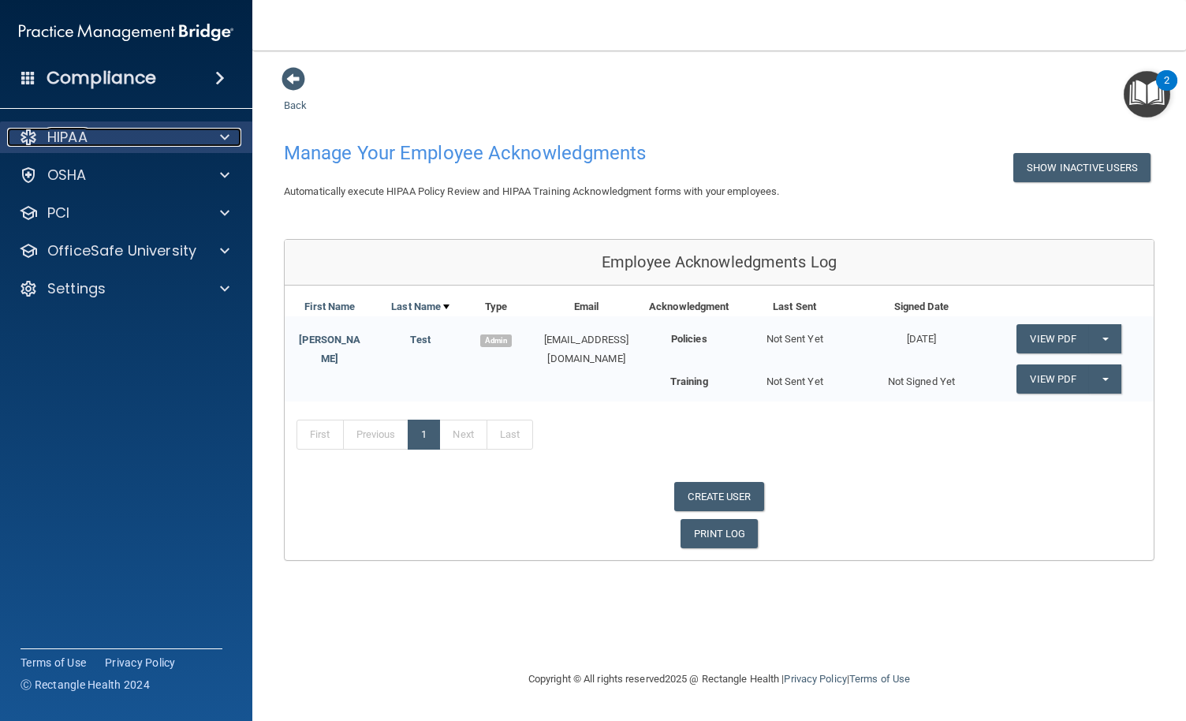
click at [214, 135] on div at bounding box center [222, 137] width 39 height 19
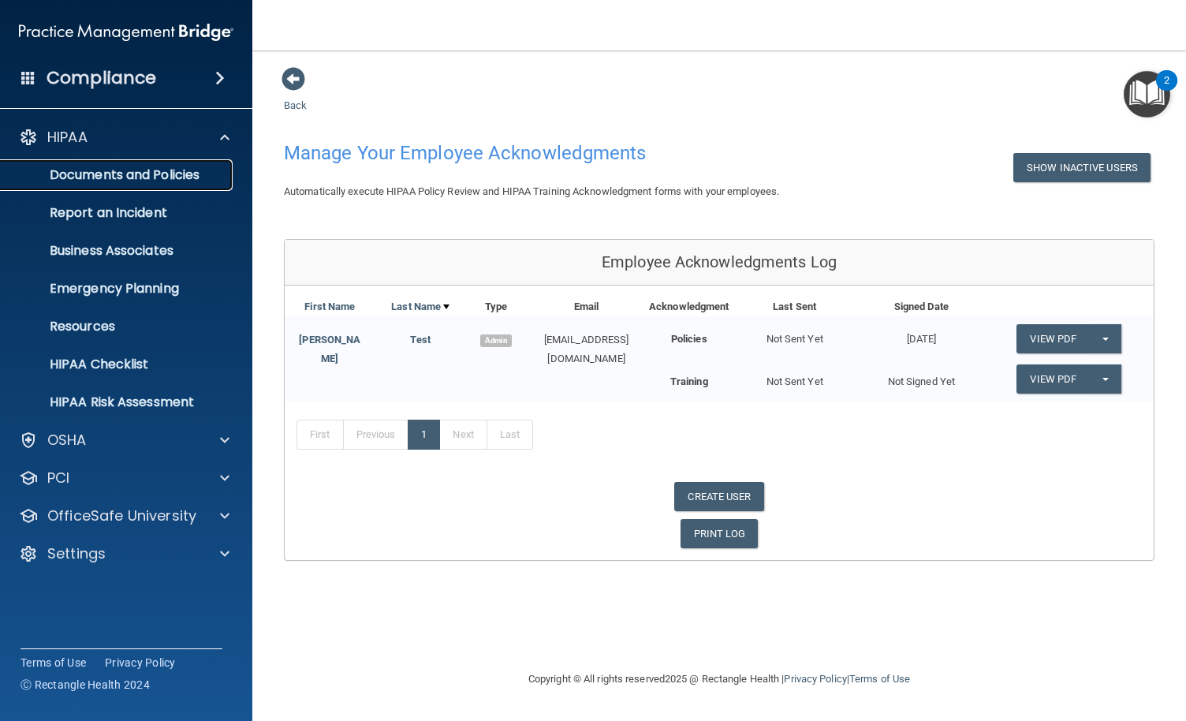
click at [154, 174] on p "Documents and Policies" at bounding box center [117, 175] width 215 height 16
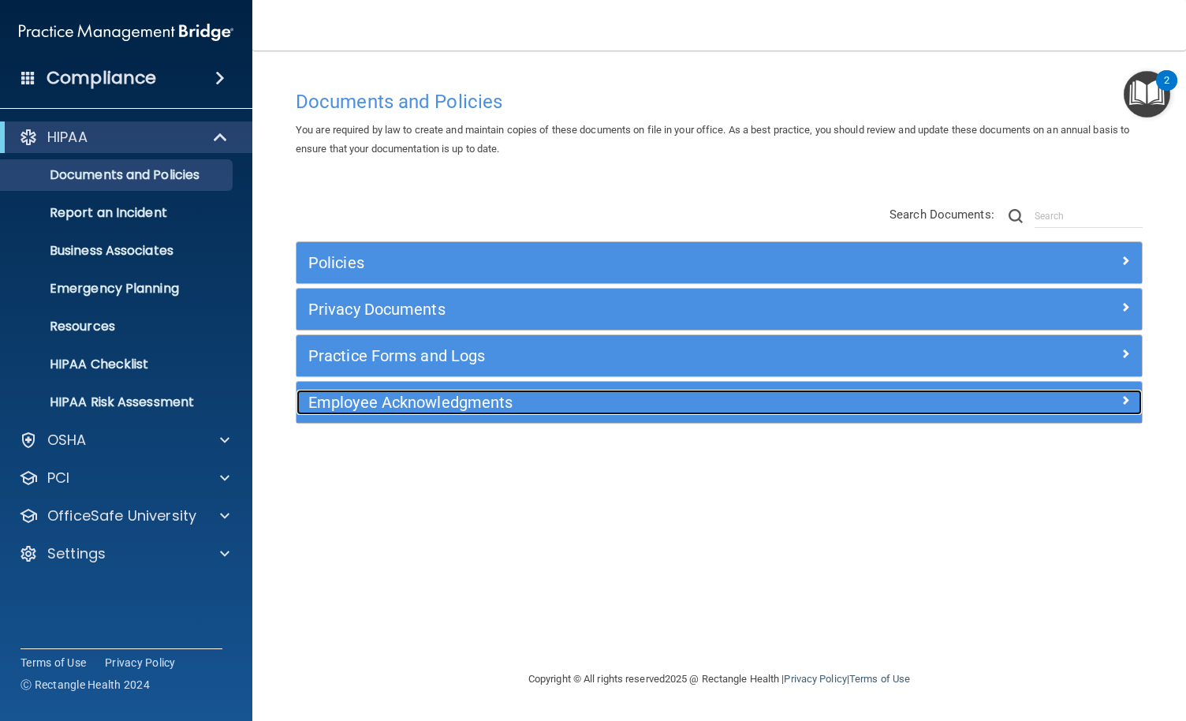
click at [496, 405] on h5 "Employee Acknowledgments" at bounding box center [613, 402] width 610 height 17
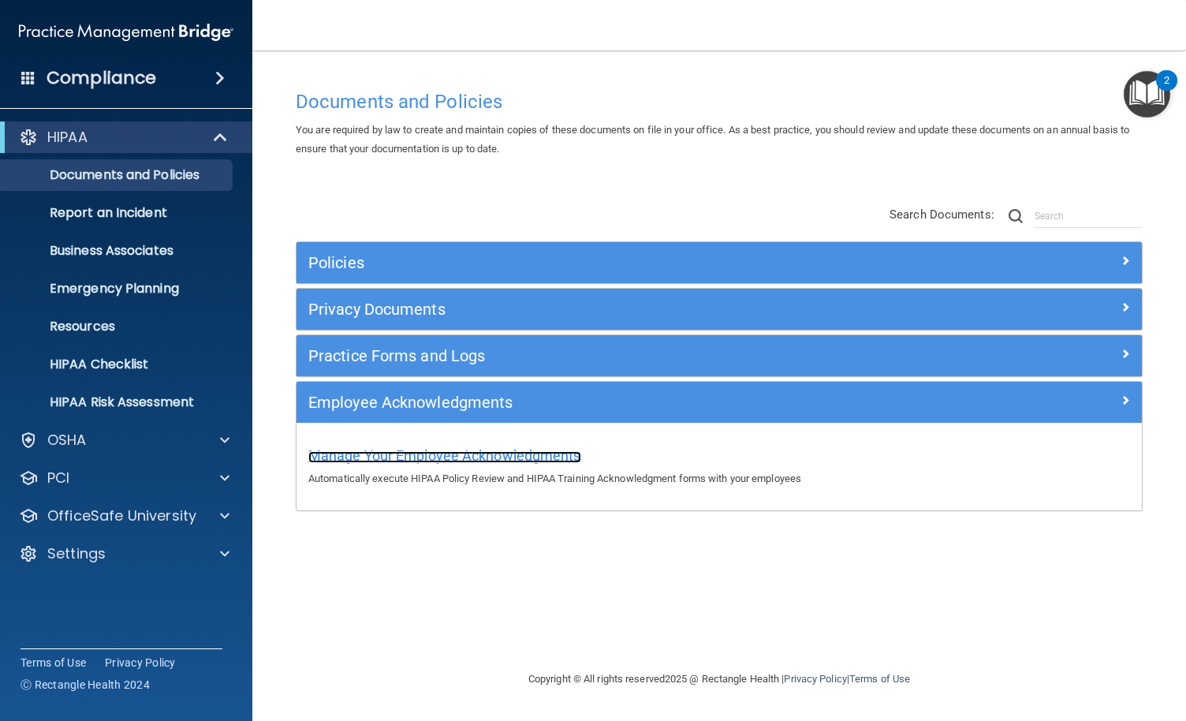
click at [435, 453] on span "Manage Your Employee Acknowledgments" at bounding box center [444, 455] width 273 height 17
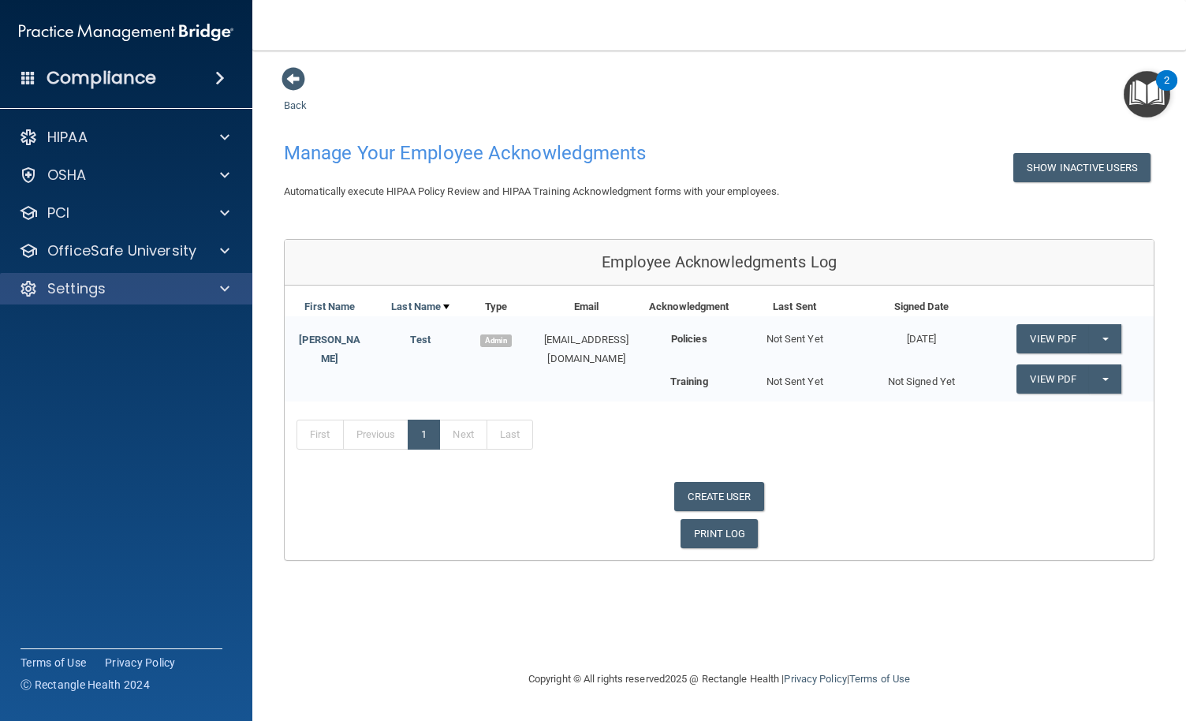
click at [127, 300] on div "Settings" at bounding box center [126, 289] width 253 height 32
click at [211, 298] on div "Settings" at bounding box center [126, 289] width 253 height 32
click at [215, 288] on div at bounding box center [222, 288] width 39 height 19
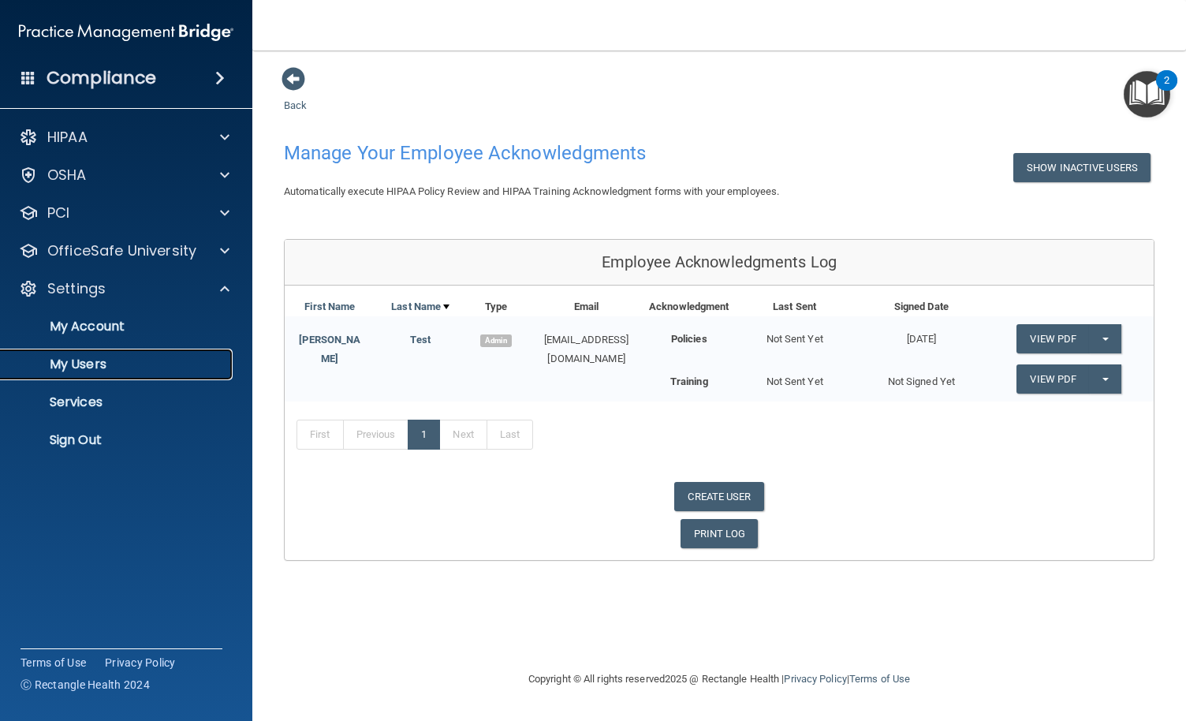
click at [134, 365] on p "My Users" at bounding box center [117, 364] width 215 height 16
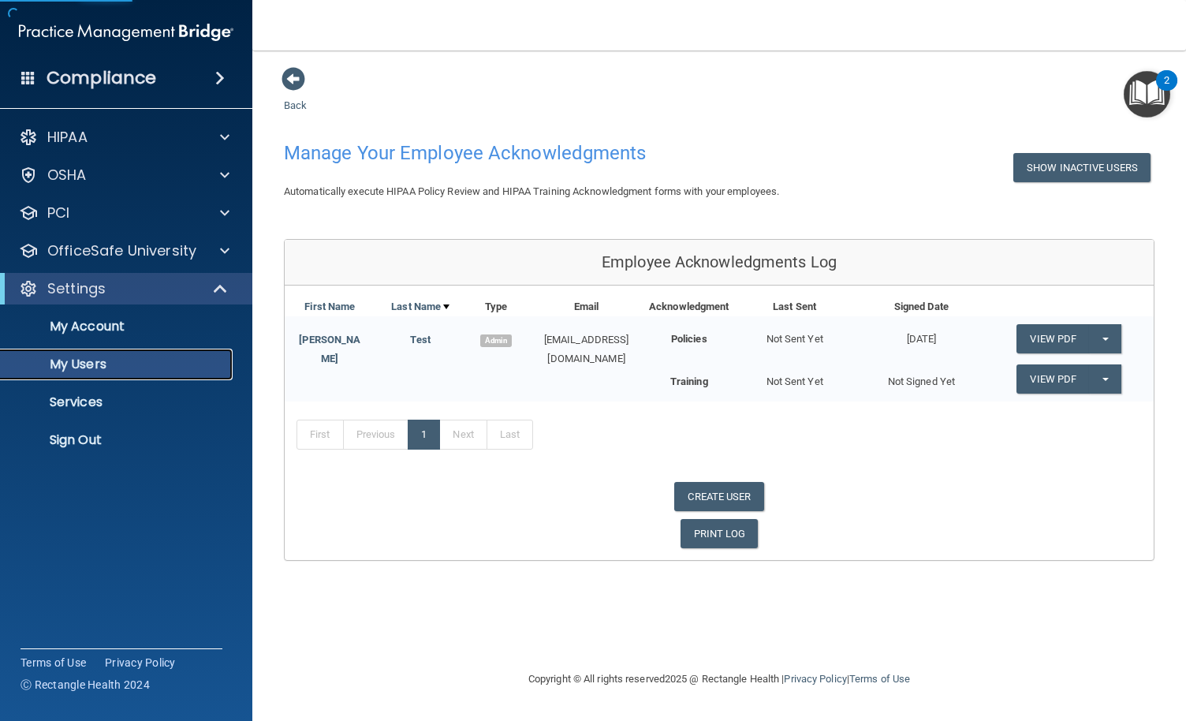
select select "20"
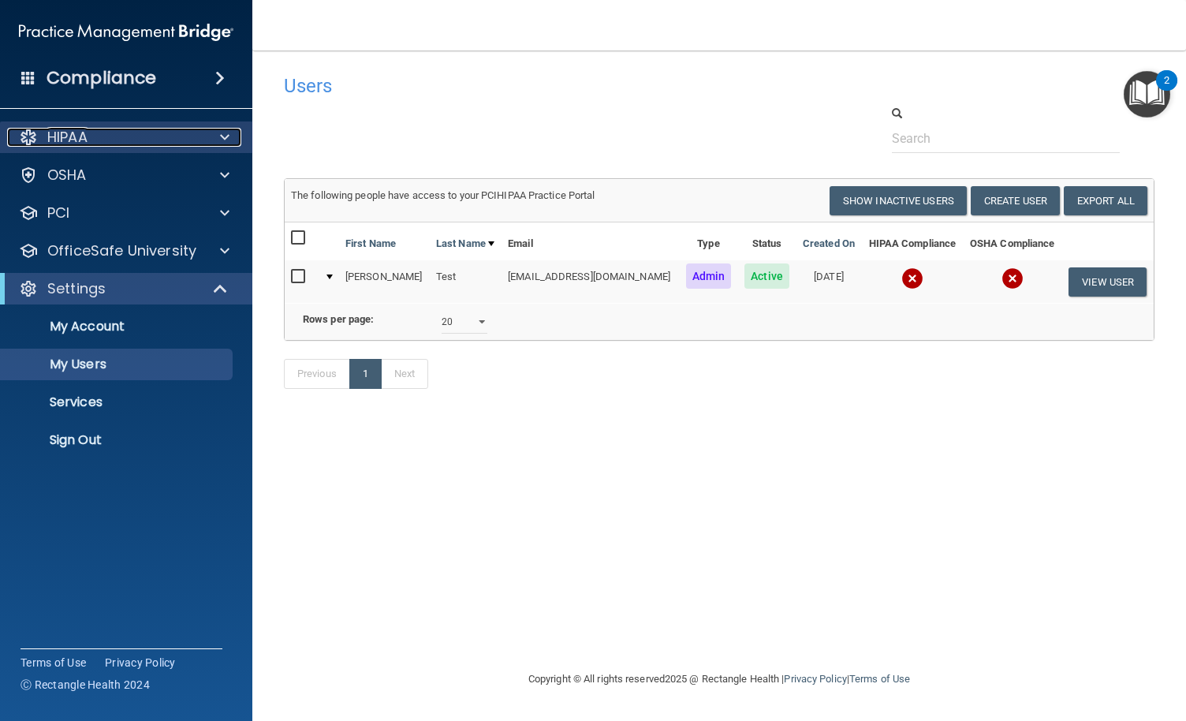
click at [169, 129] on div "HIPAA" at bounding box center [105, 137] width 196 height 19
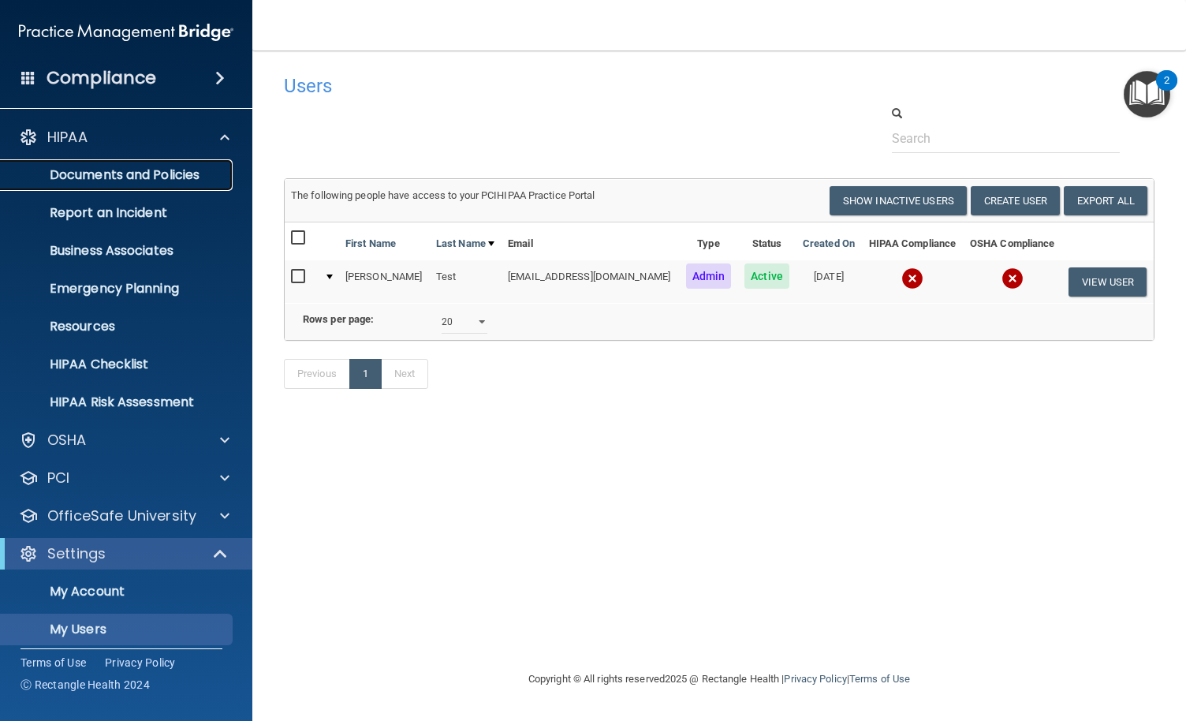
click at [159, 175] on p "Documents and Policies" at bounding box center [117, 175] width 215 height 16
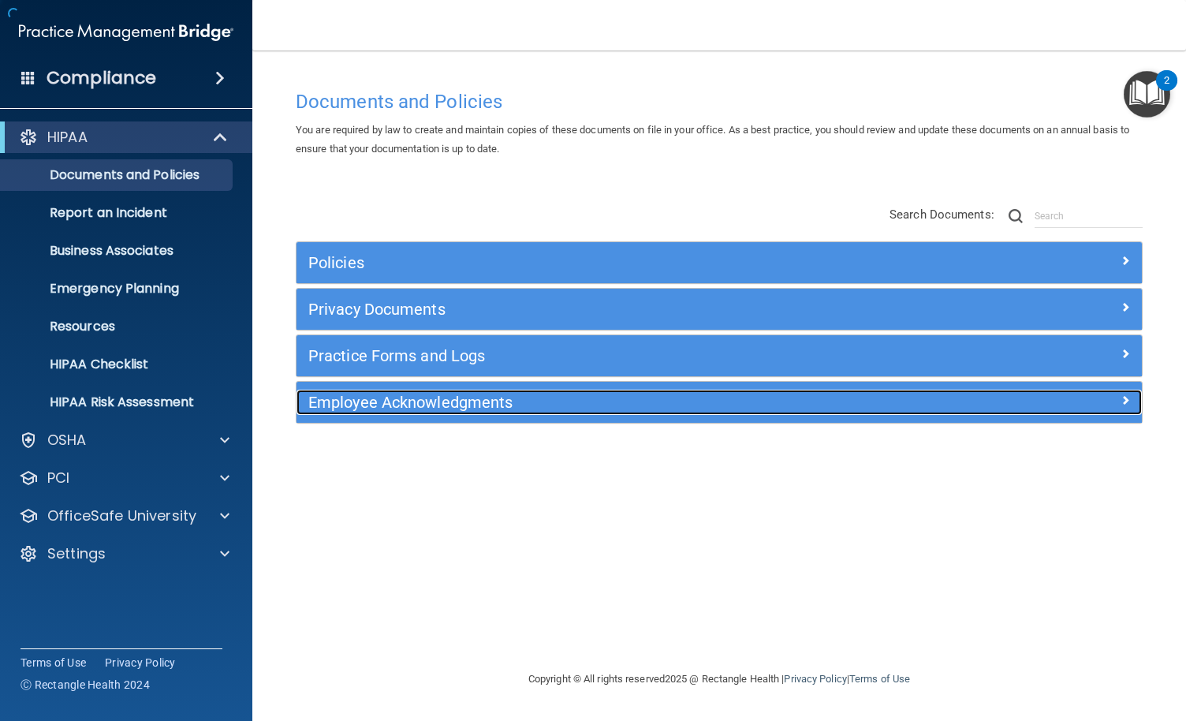
click at [480, 403] on h5 "Employee Acknowledgments" at bounding box center [613, 402] width 610 height 17
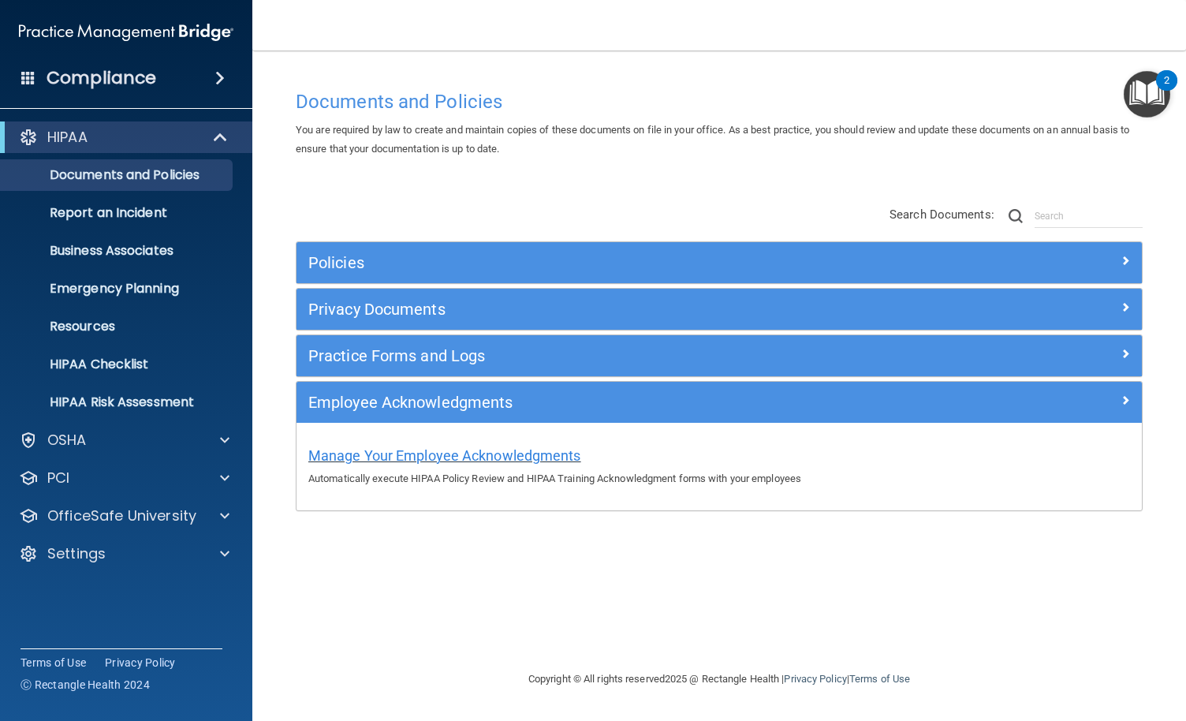
click at [487, 450] on div "Manage Your Employee Acknowledgments Automatically execute HIPAA Policy Review …" at bounding box center [719, 464] width 822 height 45
click at [487, 454] on span "Manage Your Employee Acknowledgments" at bounding box center [444, 455] width 273 height 17
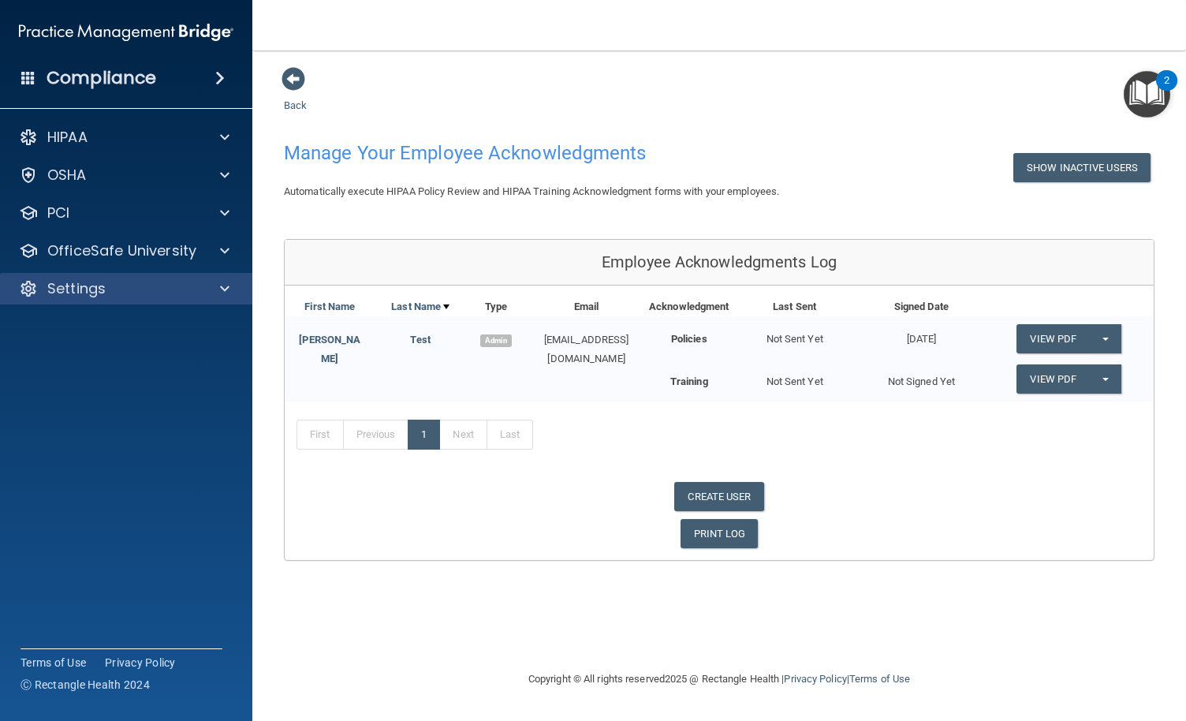
click at [207, 299] on div "Settings" at bounding box center [126, 289] width 253 height 32
click at [204, 298] on div "Settings" at bounding box center [126, 289] width 253 height 32
click at [222, 287] on span at bounding box center [224, 288] width 9 height 19
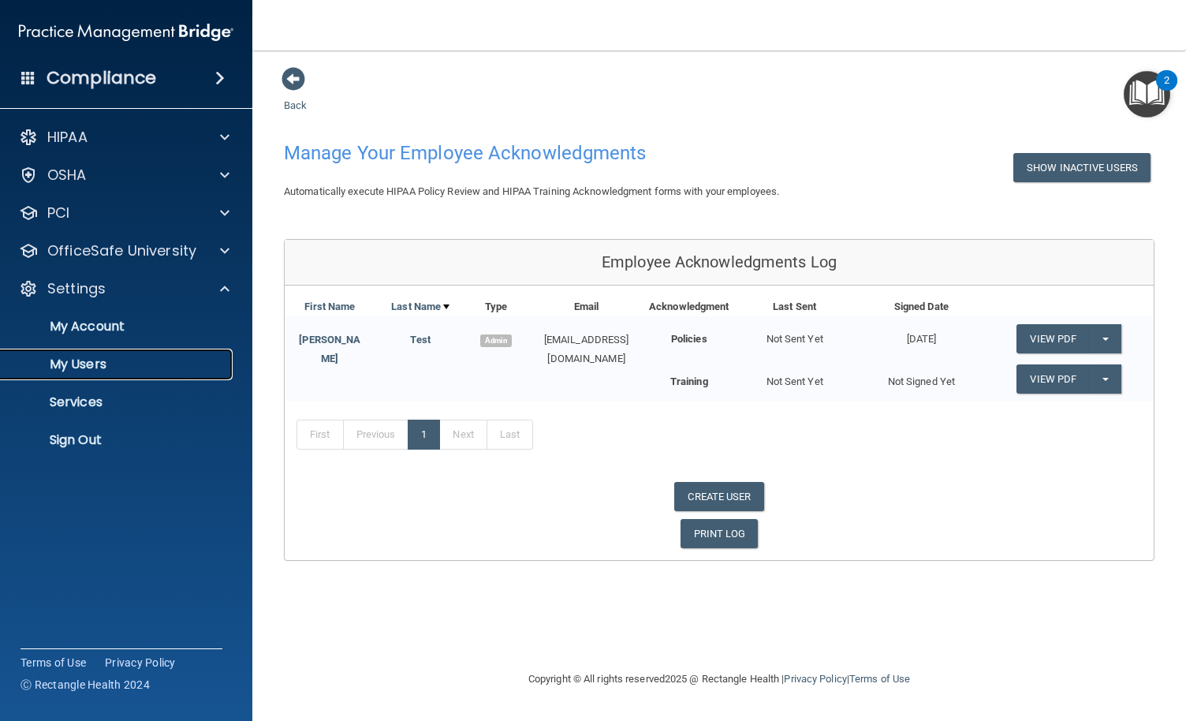
click at [95, 365] on p "My Users" at bounding box center [117, 364] width 215 height 16
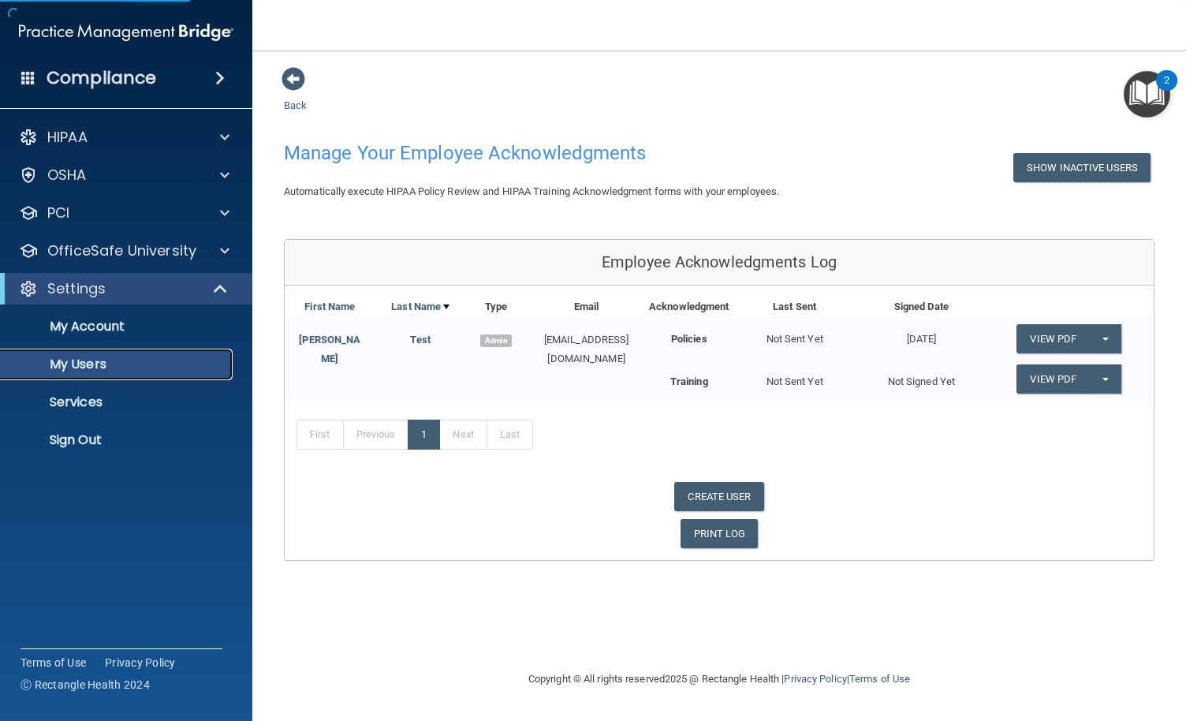
select select "20"
